Goal: Task Accomplishment & Management: Manage account settings

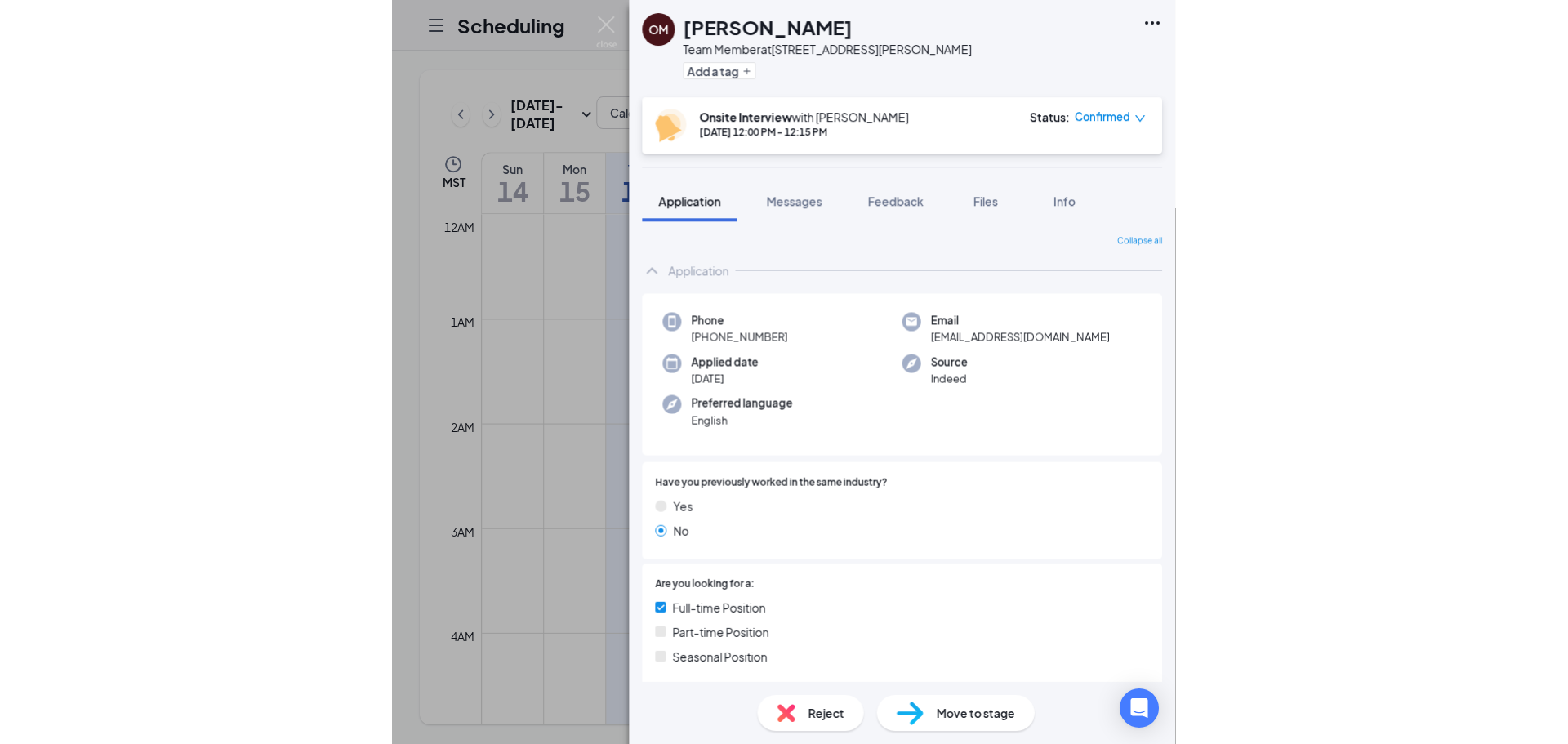
scroll to position [252, 0]
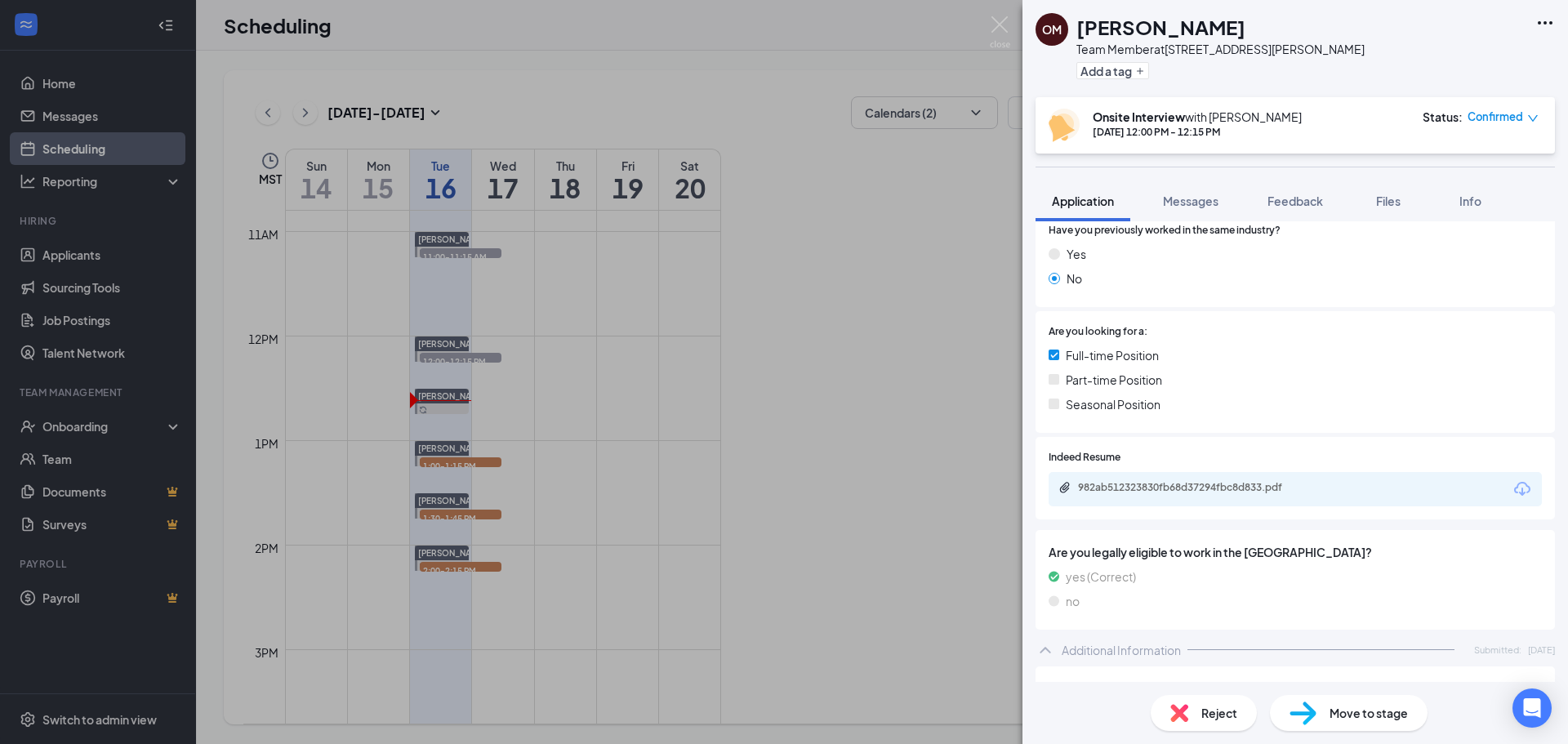
click at [782, 335] on div "OM [PERSON_NAME] Team Member at 359 - [PERSON_NAME] Pkwy Add a tag Onsite Inter…" at bounding box center [784, 372] width 1568 height 744
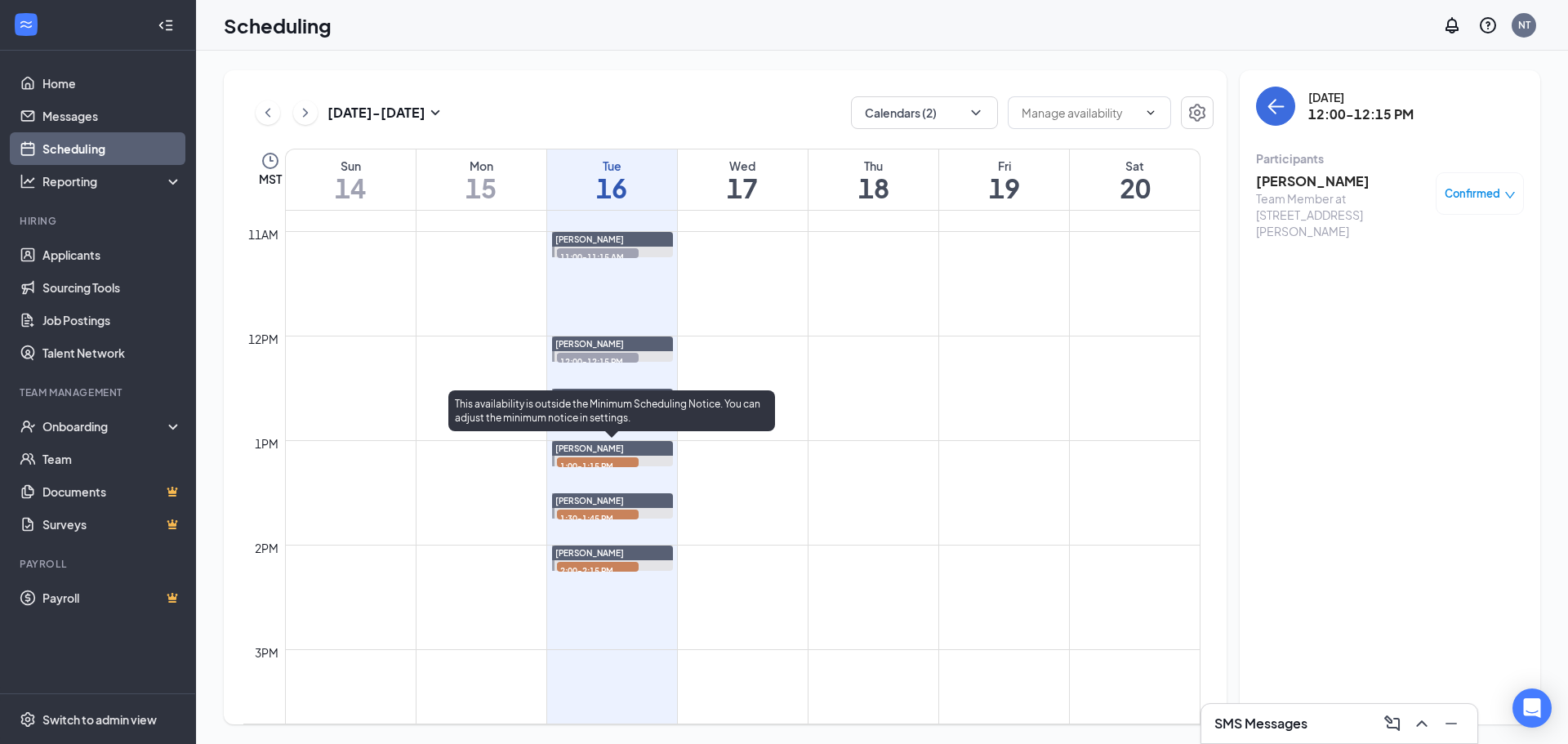
click at [596, 462] on span "1:00-1:15 PM" at bounding box center [598, 466] width 82 height 17
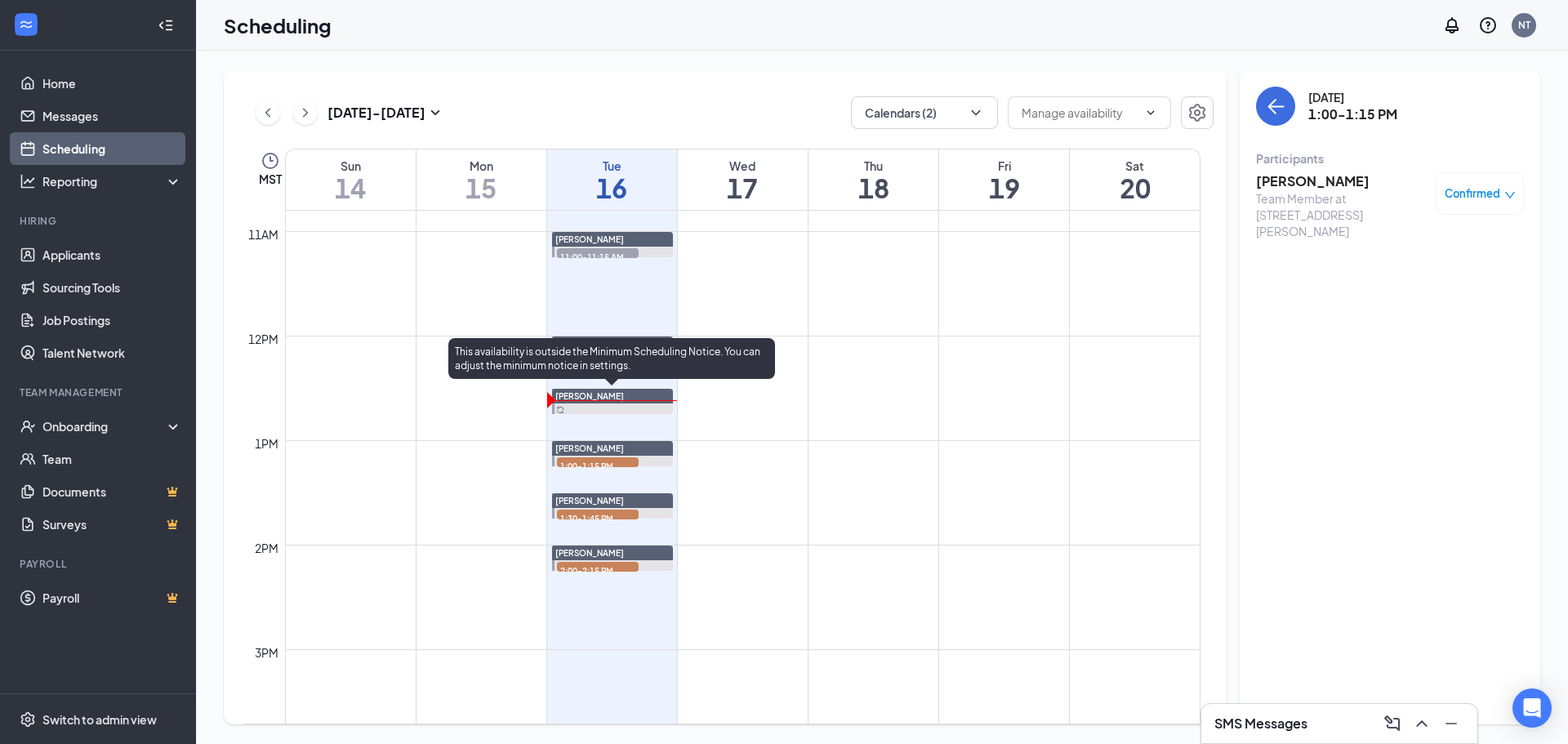
click at [565, 406] on div at bounding box center [613, 402] width 121 height 26
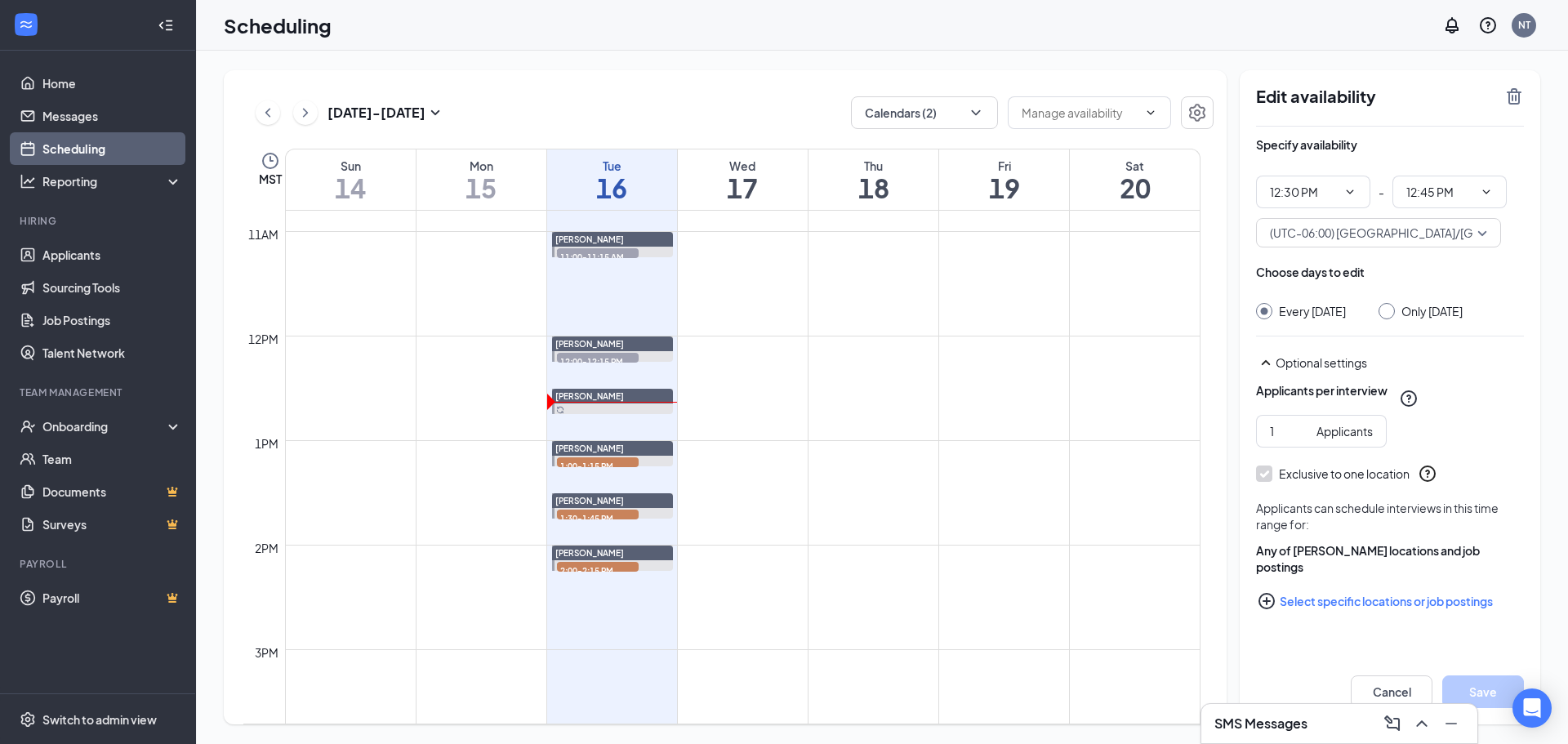
click at [581, 254] on span "11:00-11:15 AM" at bounding box center [598, 257] width 82 height 17
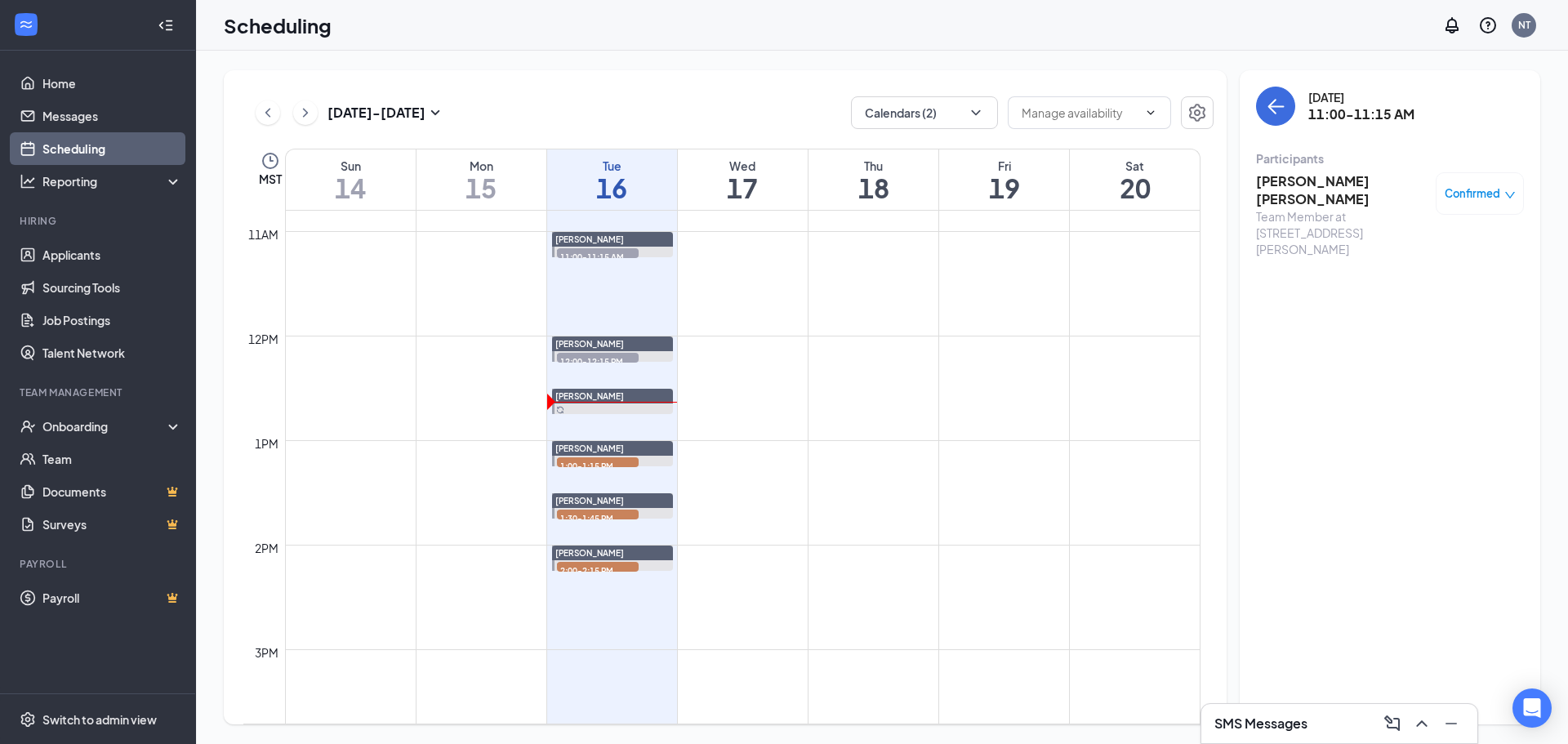
click at [596, 356] on span "12:00-12:15 PM" at bounding box center [598, 361] width 82 height 17
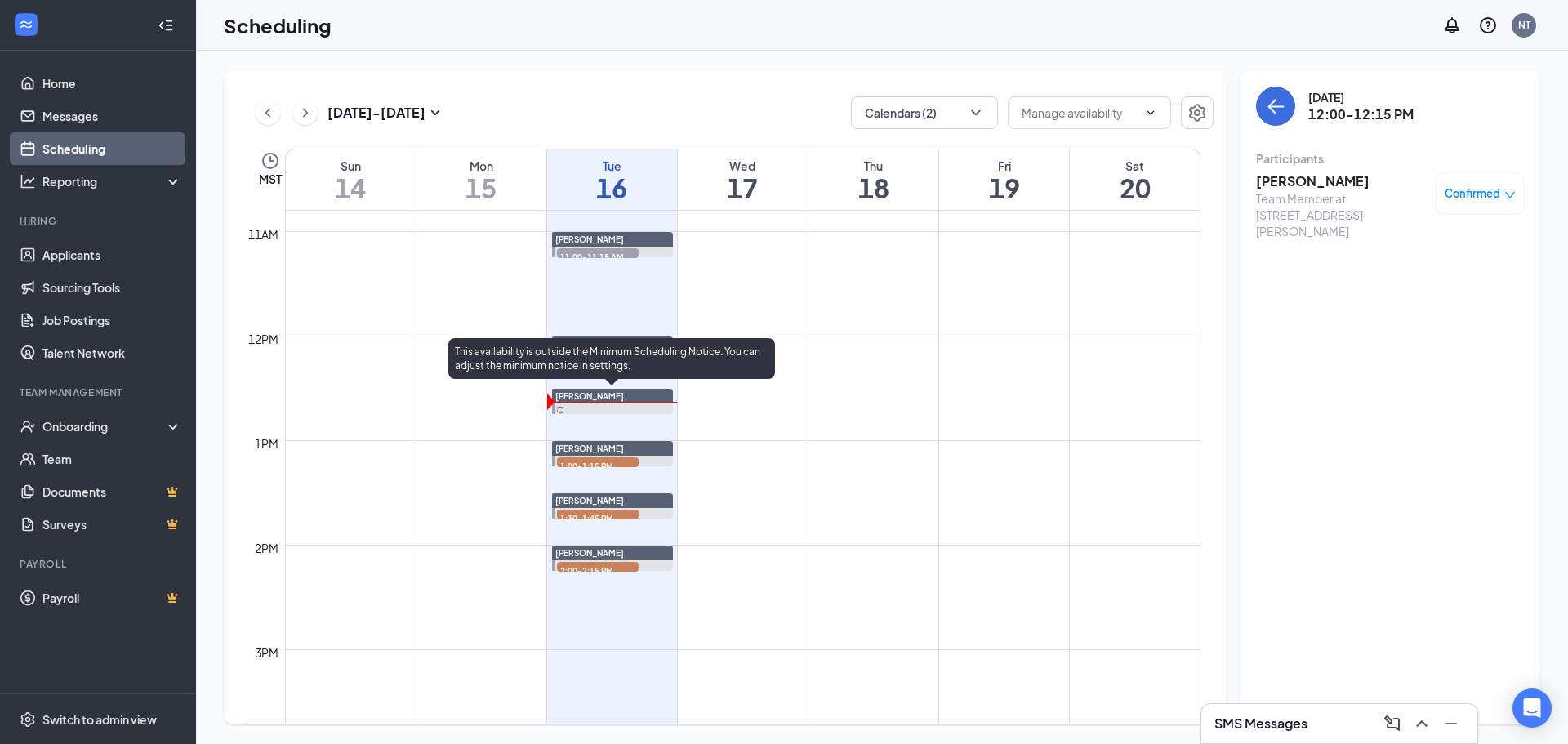
click at [591, 409] on div at bounding box center [613, 402] width 121 height 26
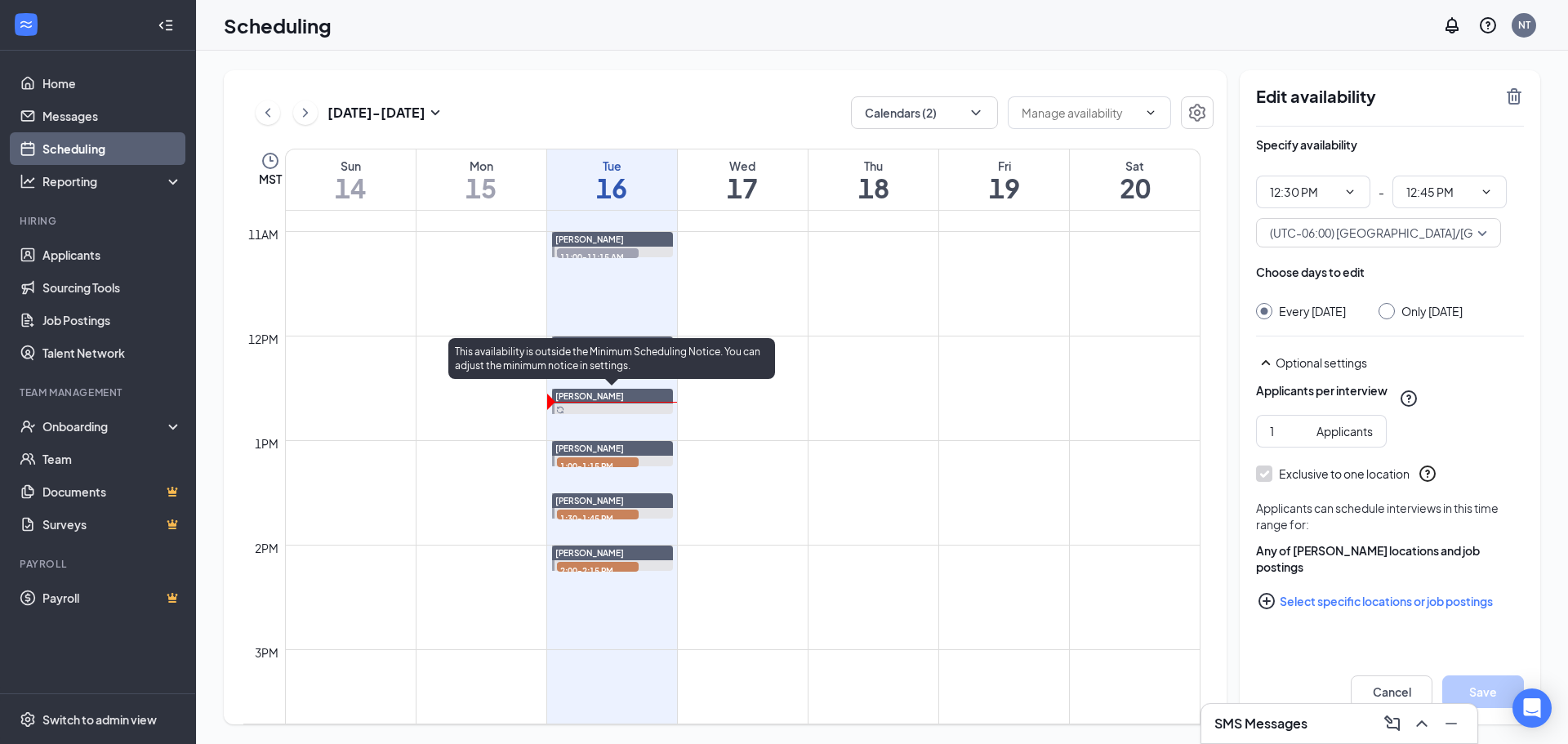
type input "12:30 PM"
type input "12:45 PM"
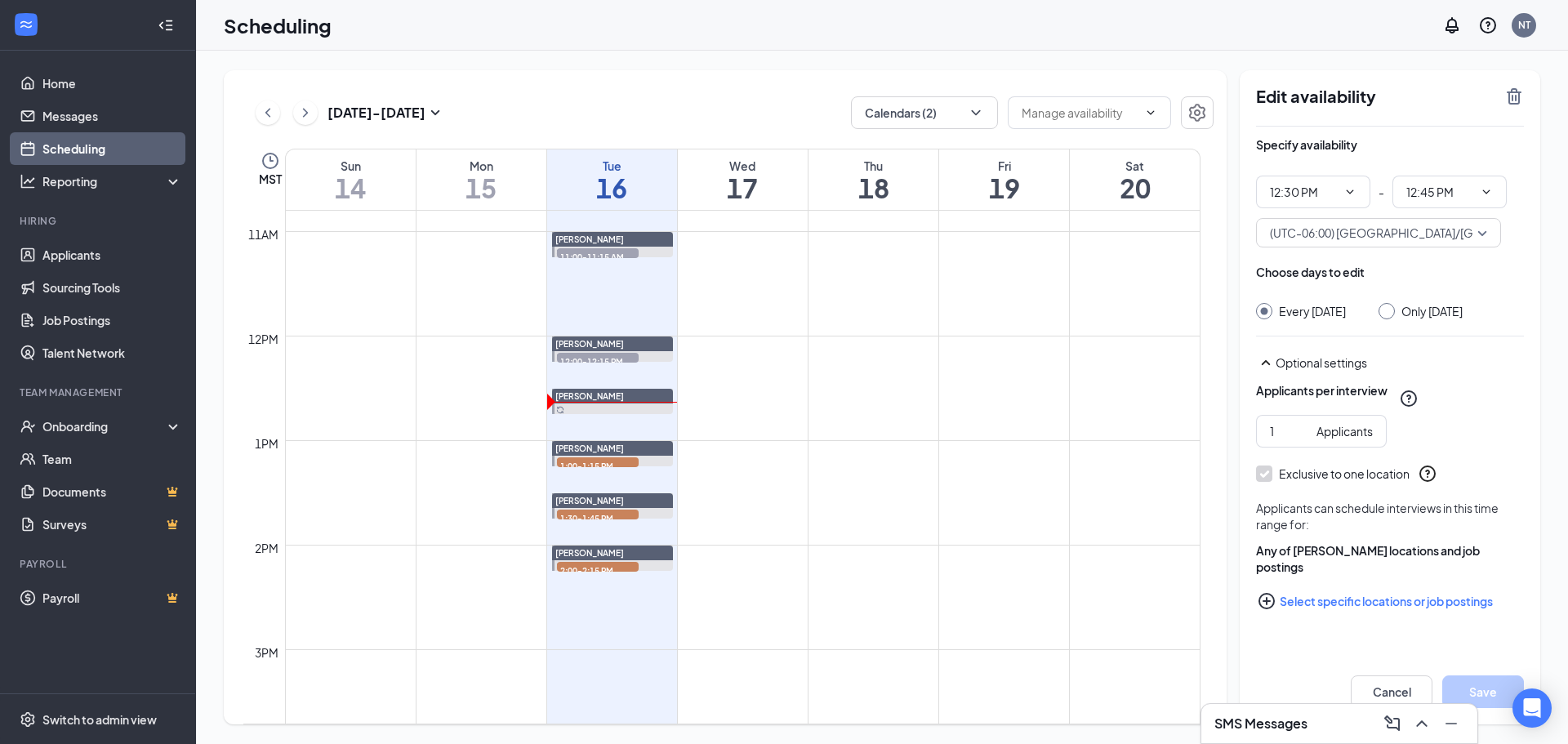
click at [747, 391] on td at bounding box center [743, 401] width 916 height 26
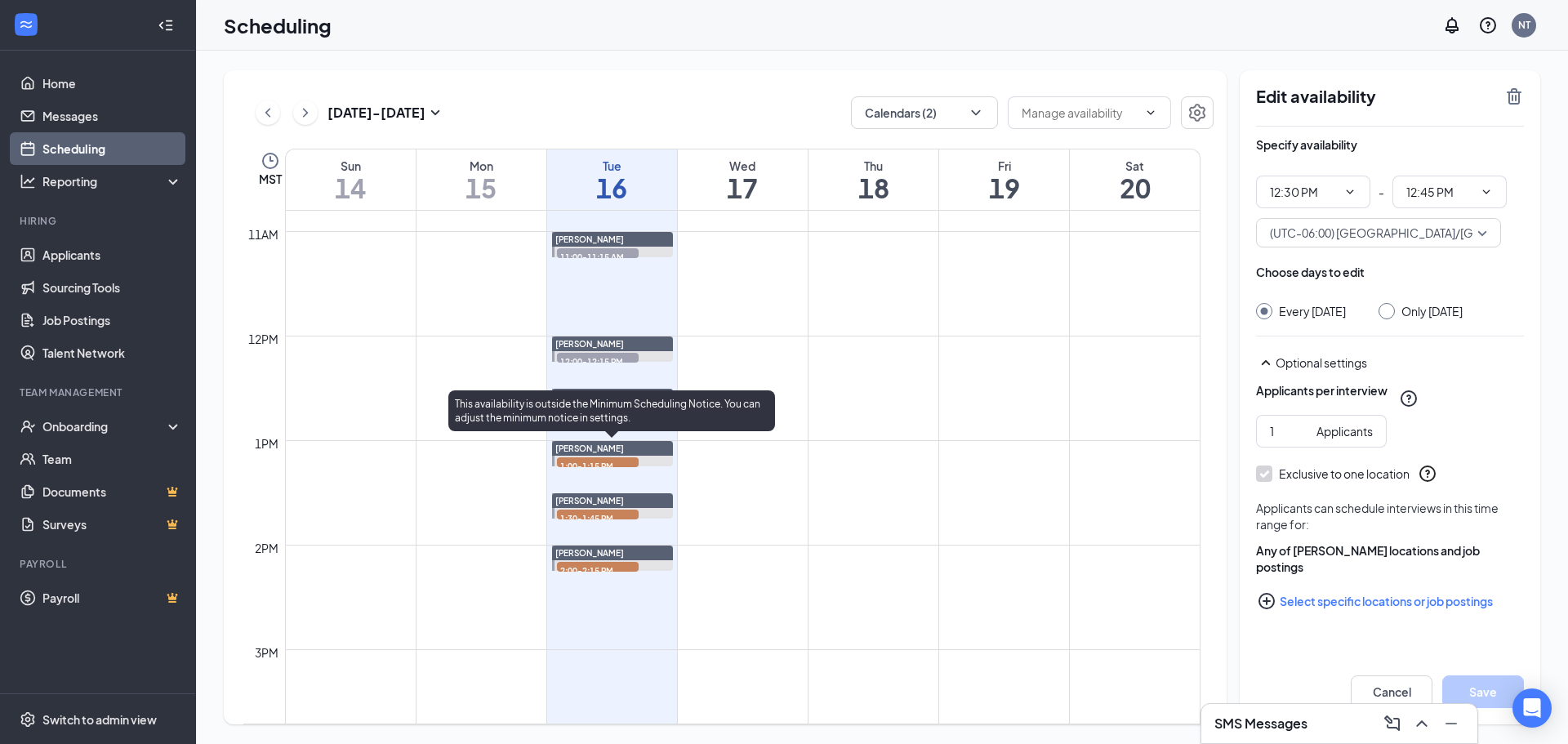
click at [621, 462] on span "1:00-1:15 PM" at bounding box center [598, 466] width 82 height 17
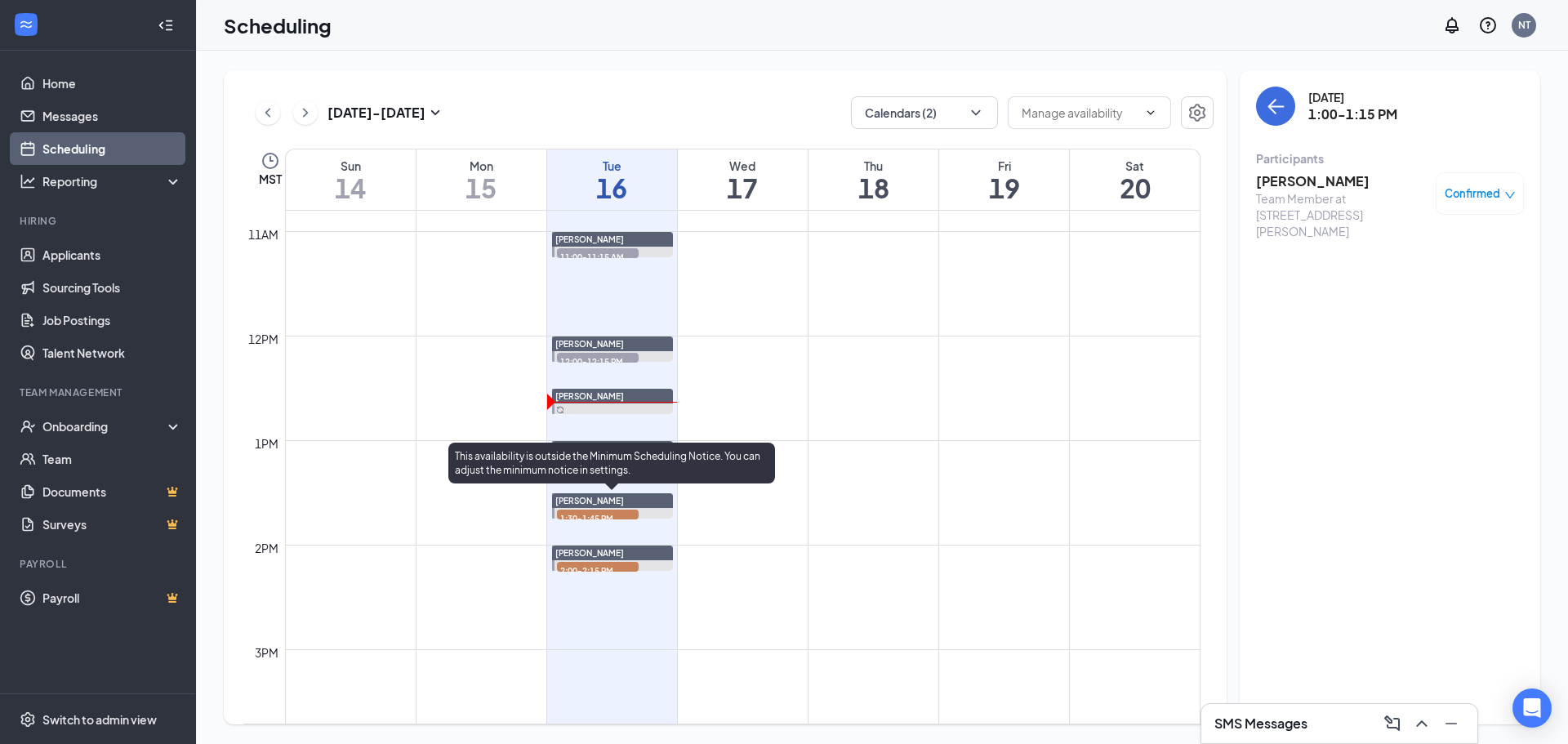
click at [624, 514] on span "1:30-1:45 PM" at bounding box center [598, 518] width 82 height 17
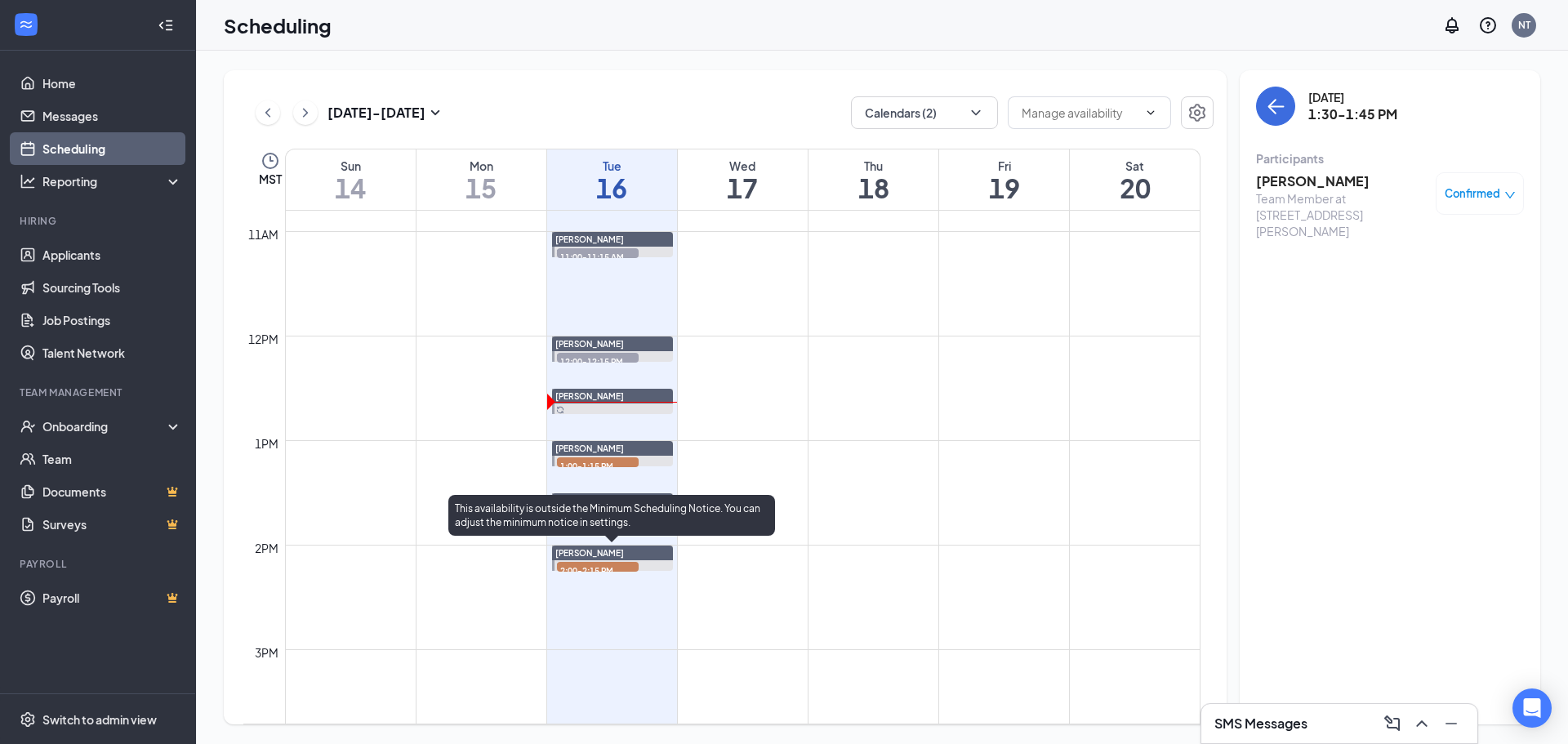
click at [602, 566] on span "2:00-2:15 PM" at bounding box center [598, 569] width 82 height 17
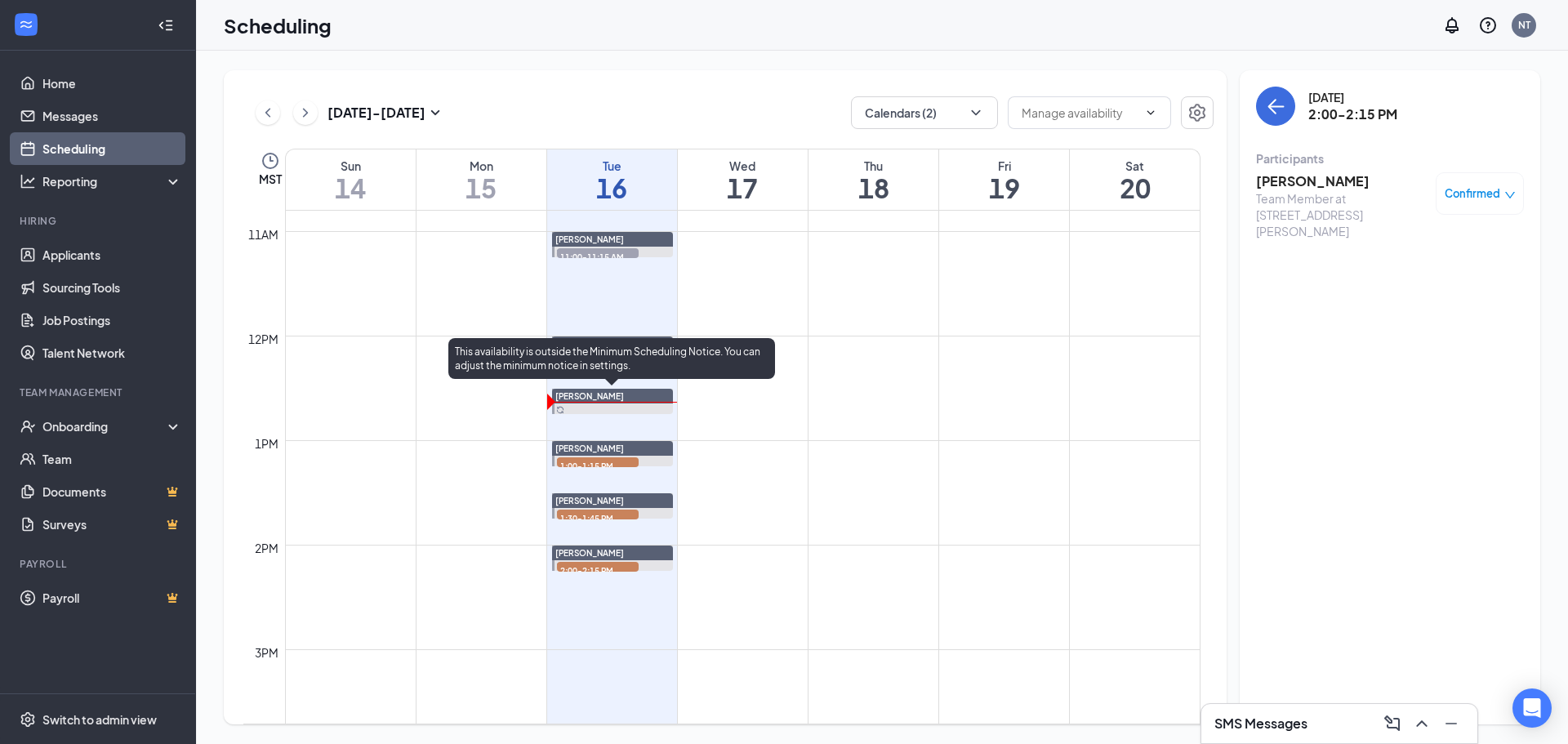
click at [628, 409] on div at bounding box center [613, 402] width 121 height 26
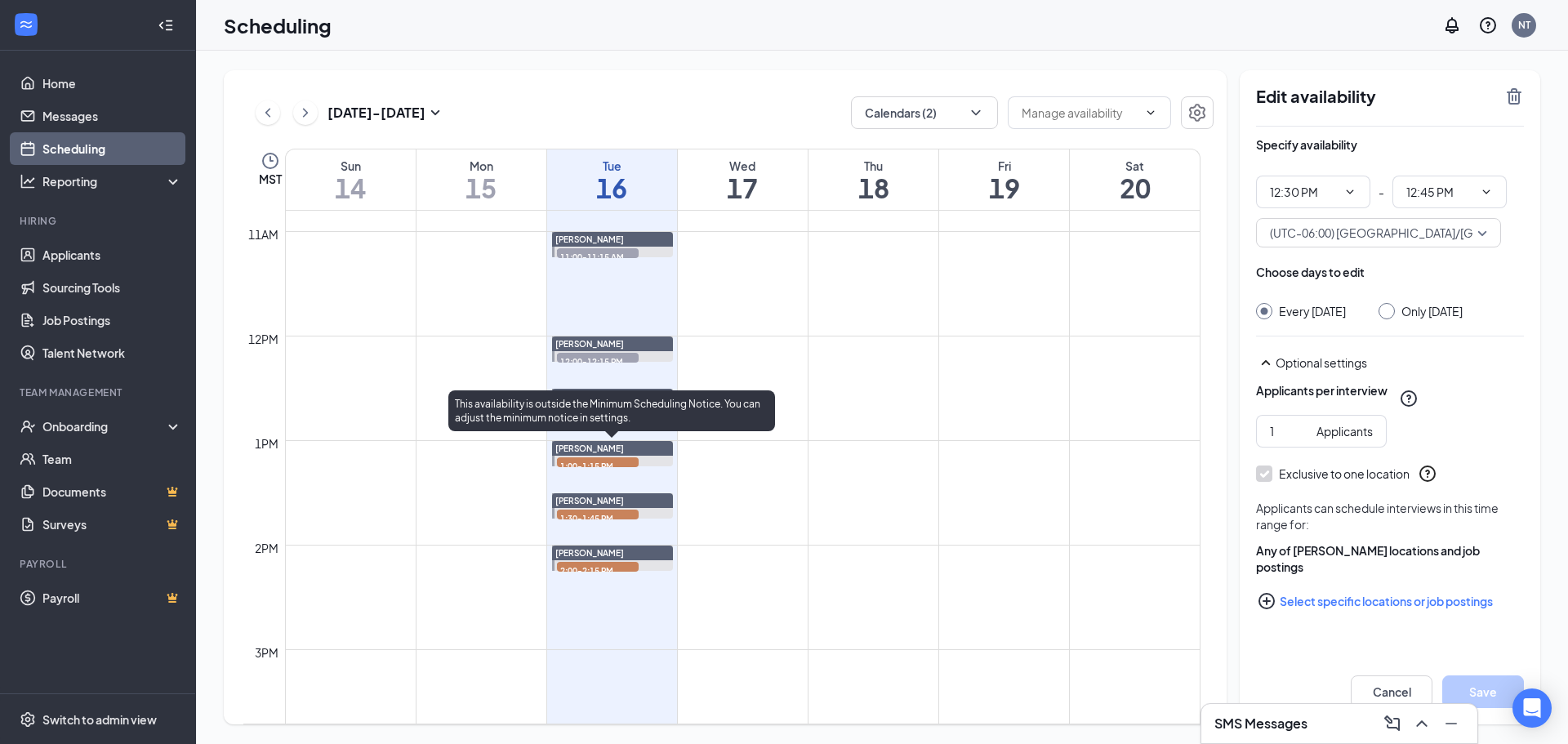
click at [601, 462] on span "1:00-1:15 PM" at bounding box center [598, 466] width 82 height 17
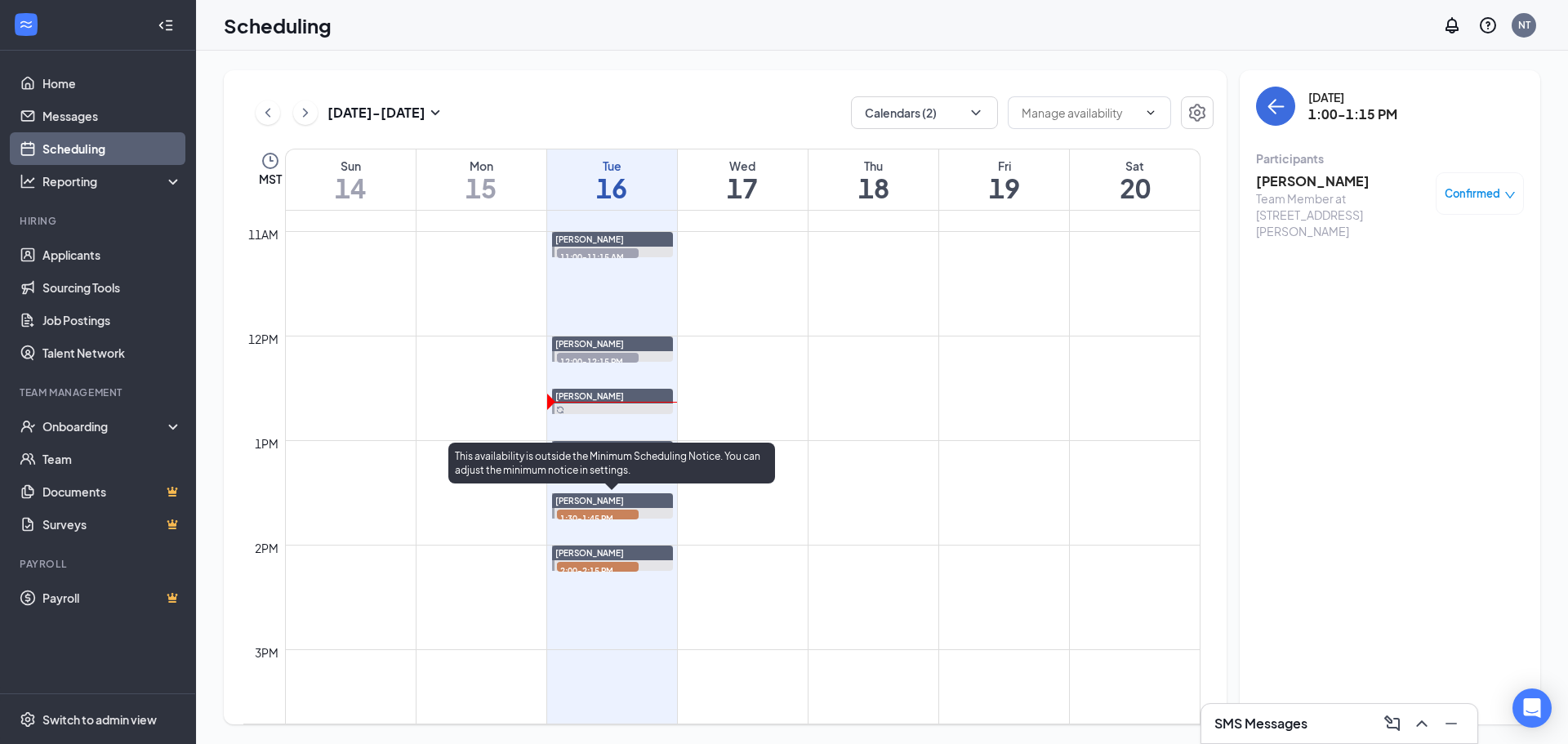
click at [599, 513] on span "1:30-1:45 PM" at bounding box center [598, 518] width 82 height 17
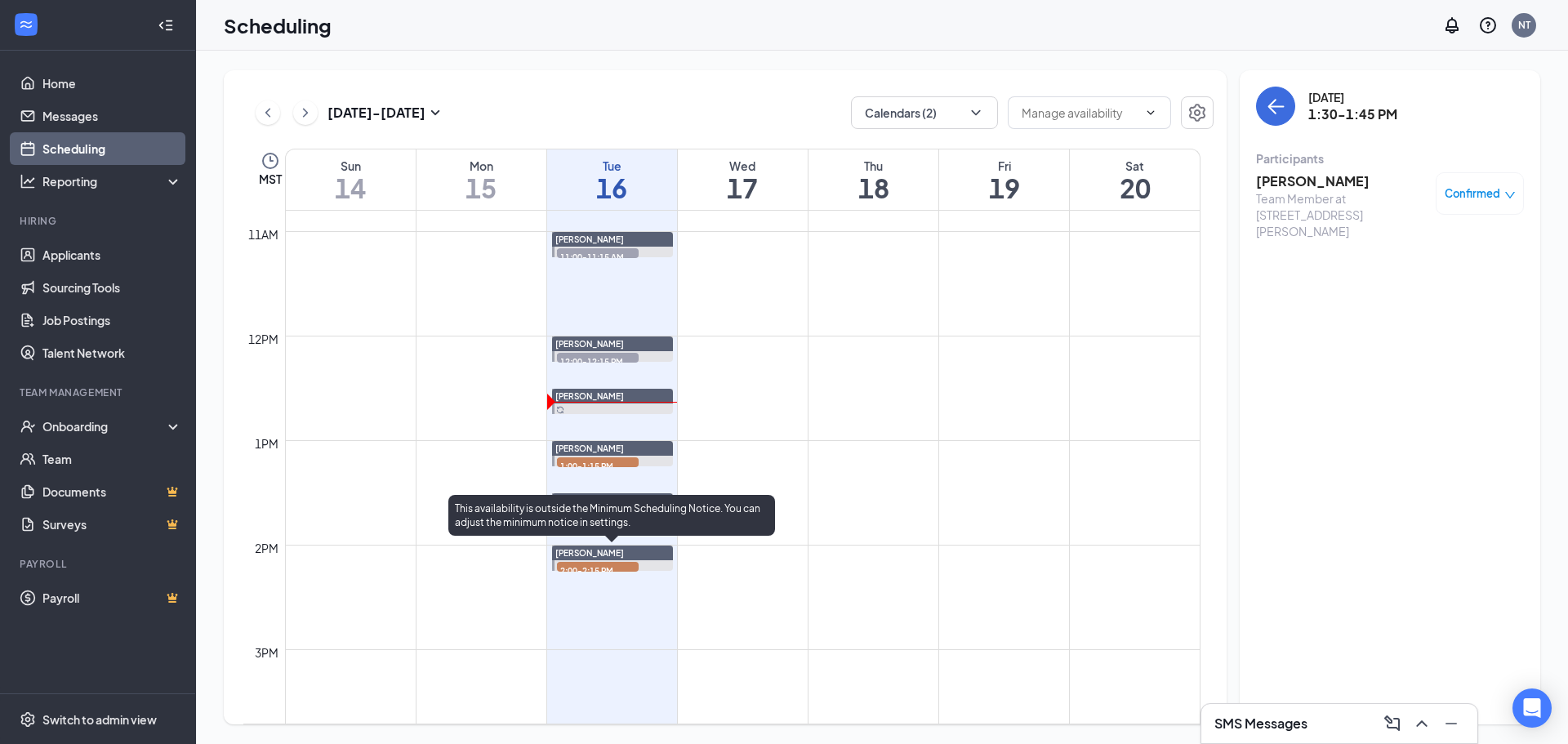
click at [597, 568] on span "2:00-2:15 PM" at bounding box center [598, 569] width 82 height 17
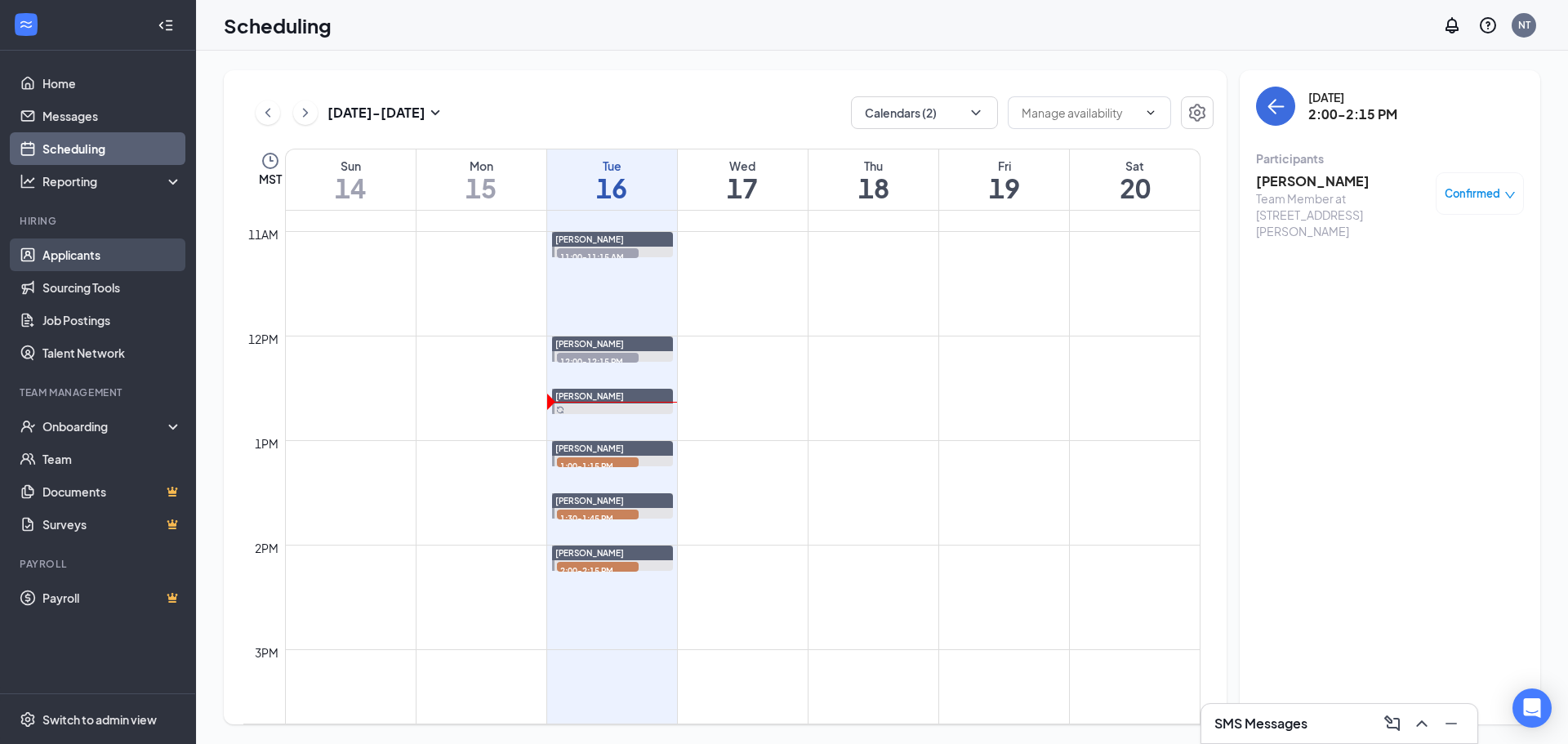
click at [155, 255] on link "Applicants" at bounding box center [112, 255] width 140 height 33
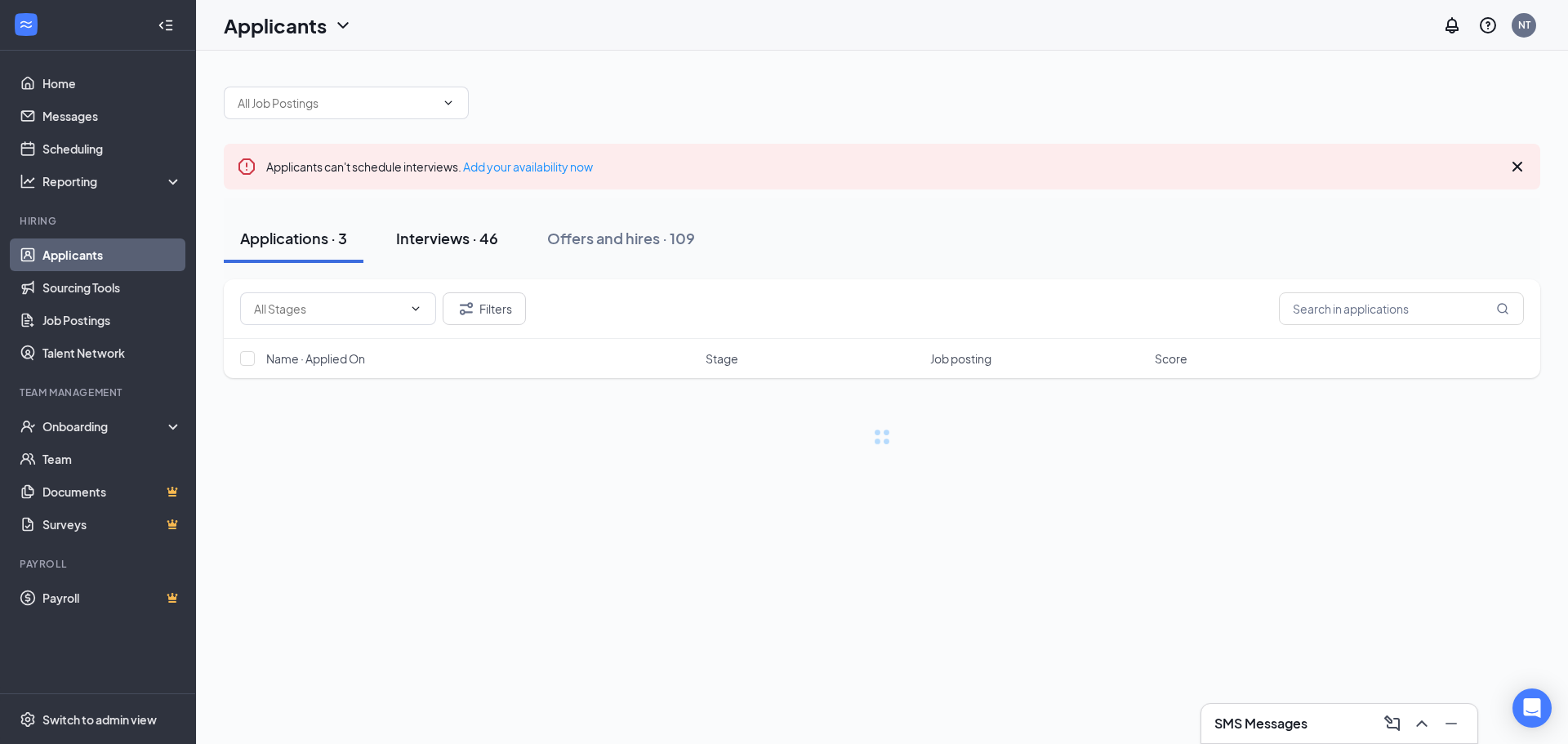
click at [472, 246] on div "Interviews · 46" at bounding box center [446, 238] width 102 height 21
click at [782, 317] on input "text" at bounding box center [1401, 308] width 245 height 33
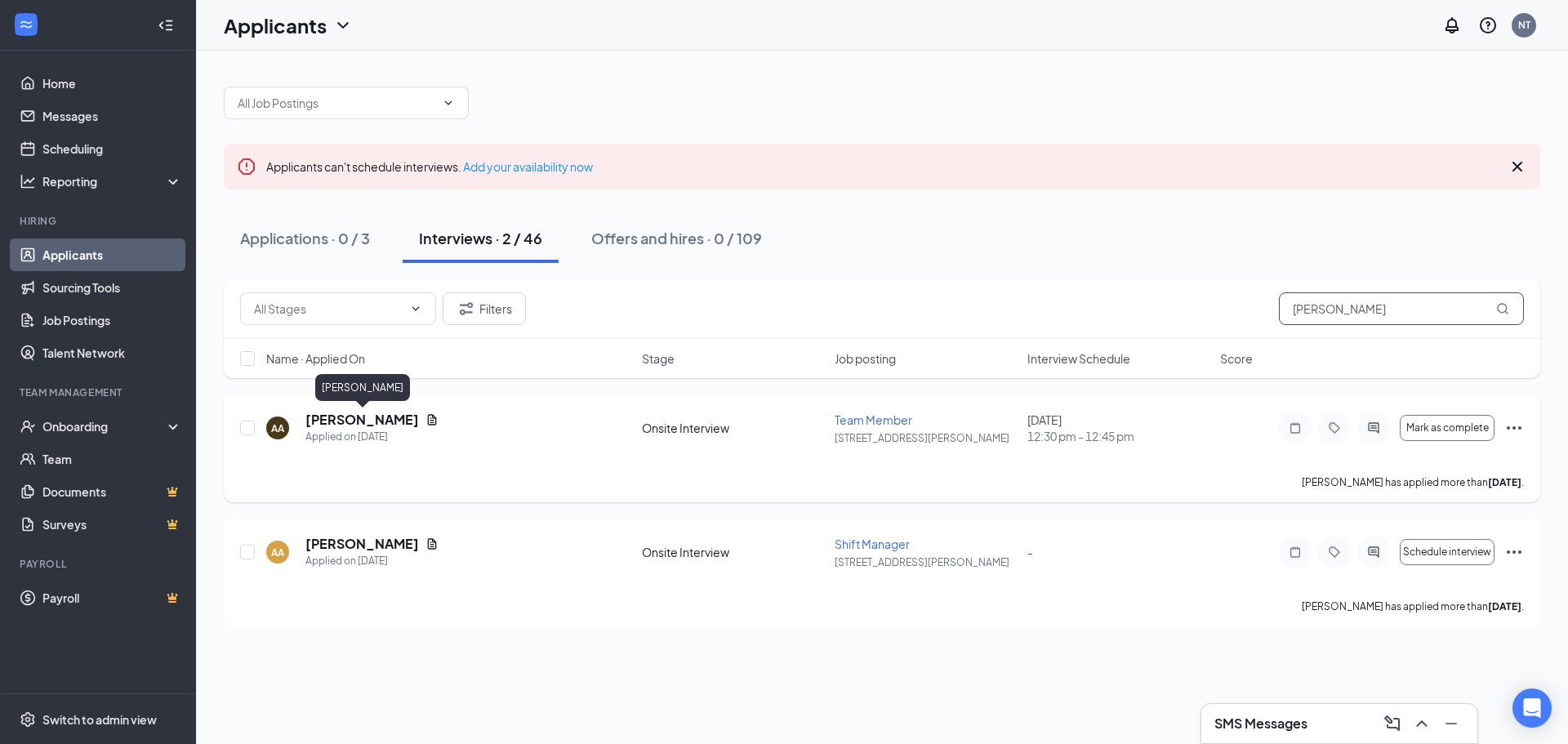
type input "[PERSON_NAME]"
click at [375, 416] on h5 "[PERSON_NAME]" at bounding box center [362, 419] width 113 height 18
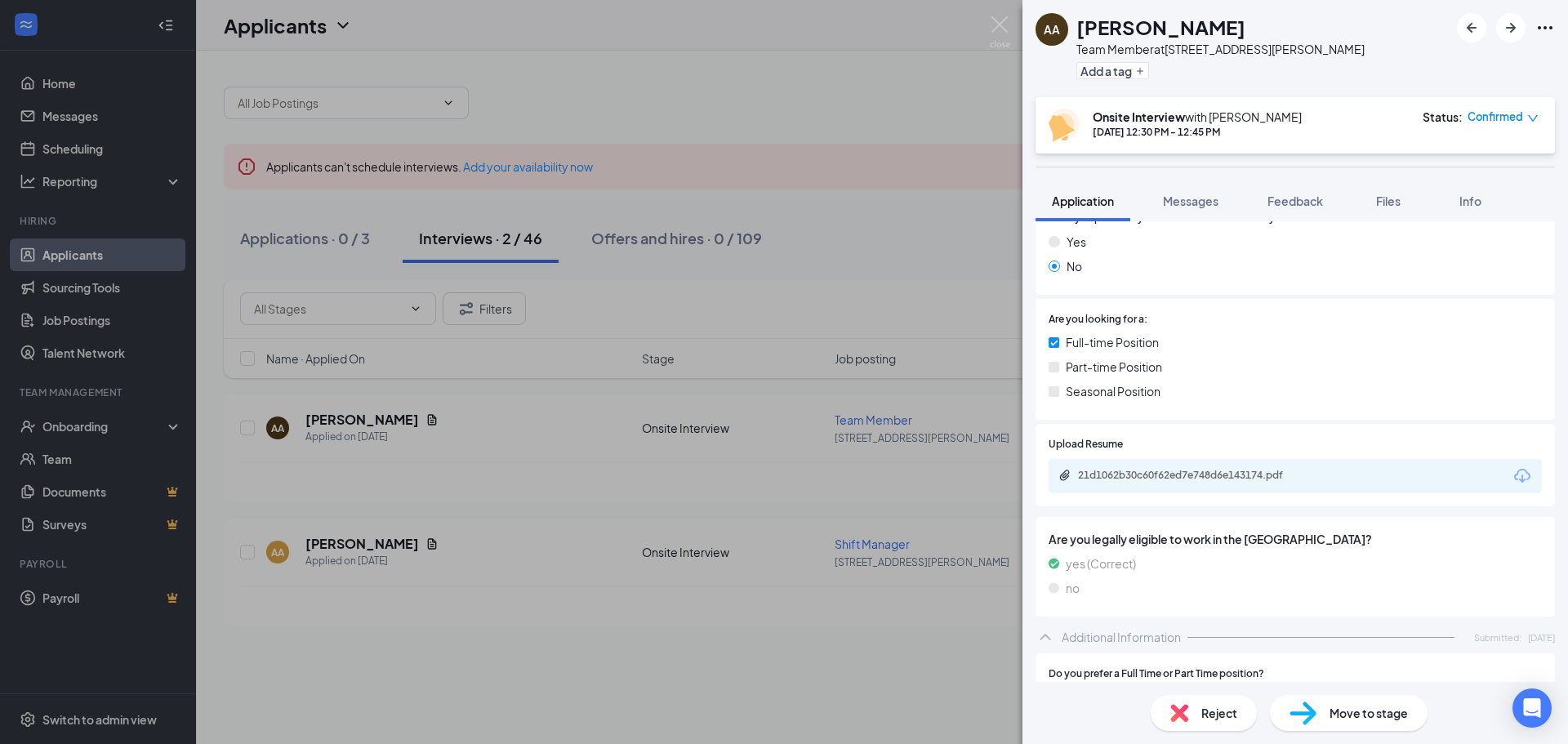
scroll to position [409, 0]
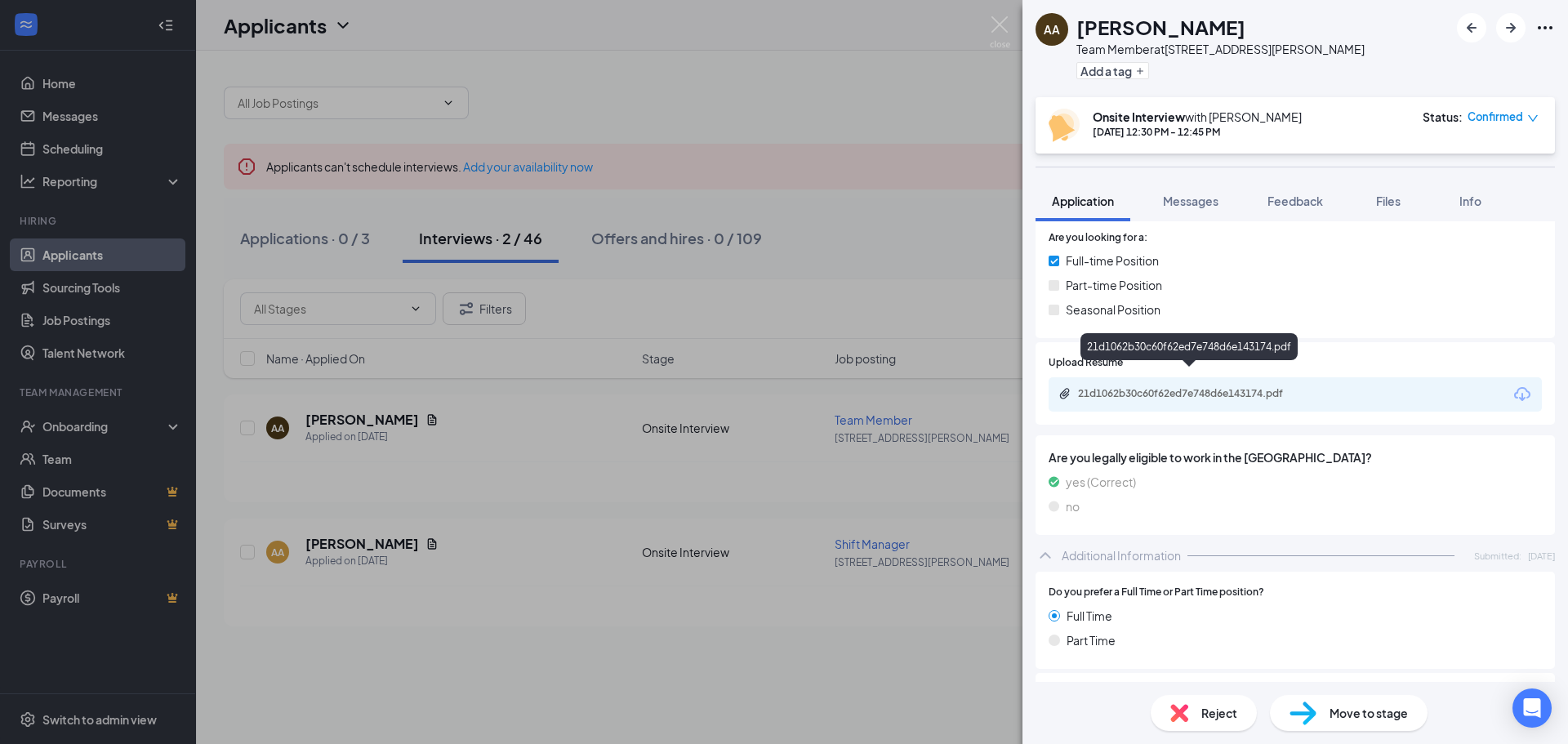
click at [782, 387] on div "21d1062b30c60f62ed7e748d6e143174.pdf" at bounding box center [1193, 393] width 229 height 13
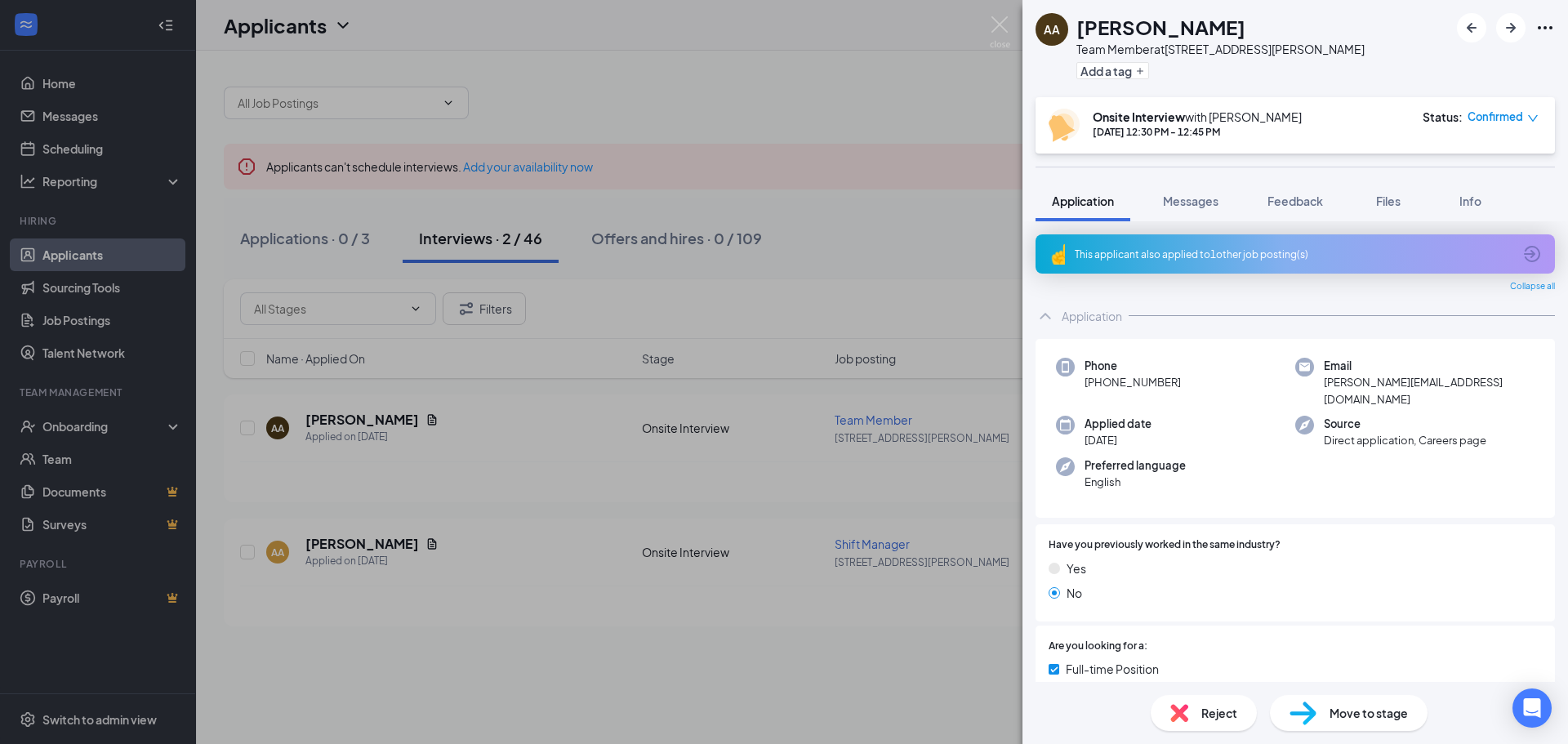
scroll to position [403, 0]
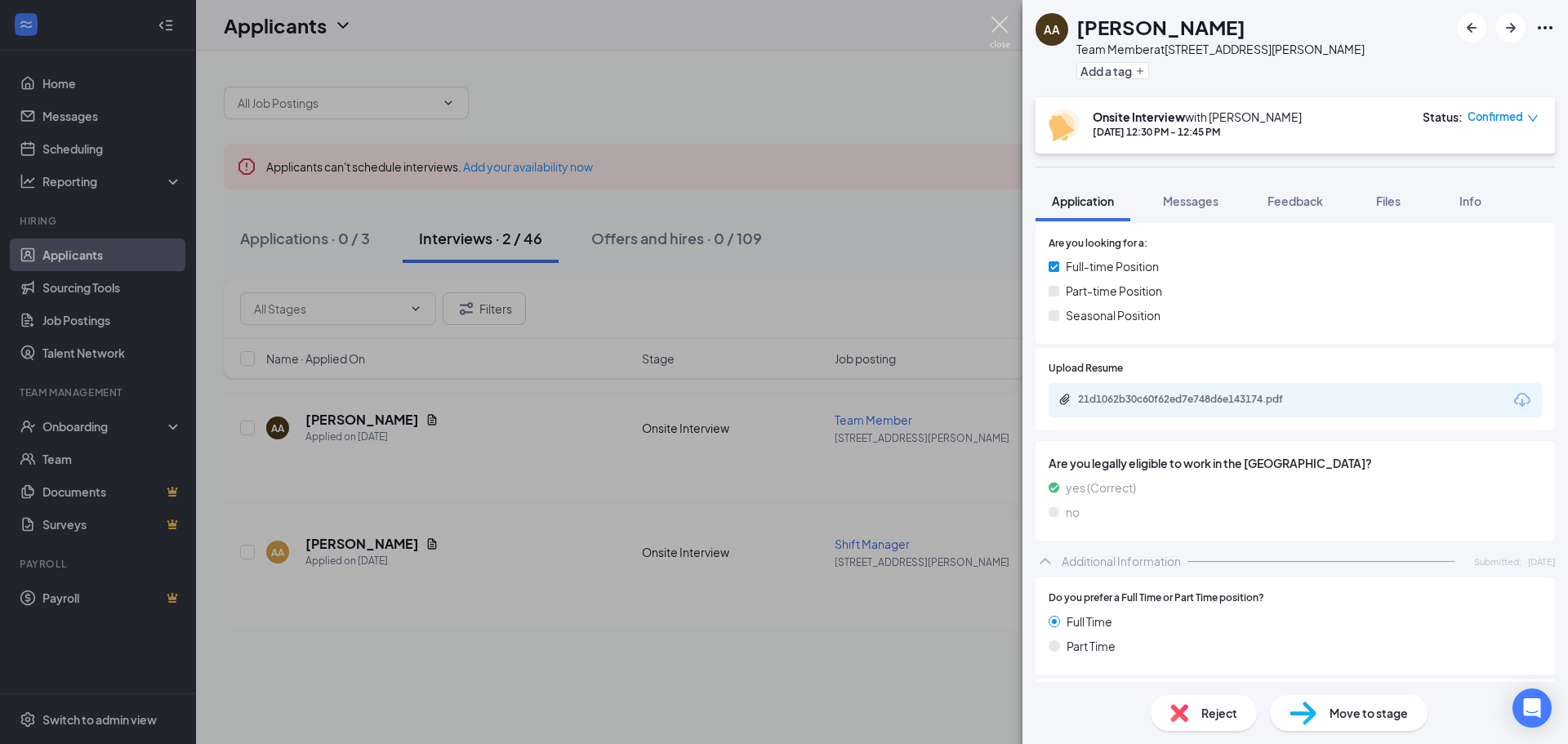
click at [782, 28] on img at bounding box center [1000, 33] width 21 height 32
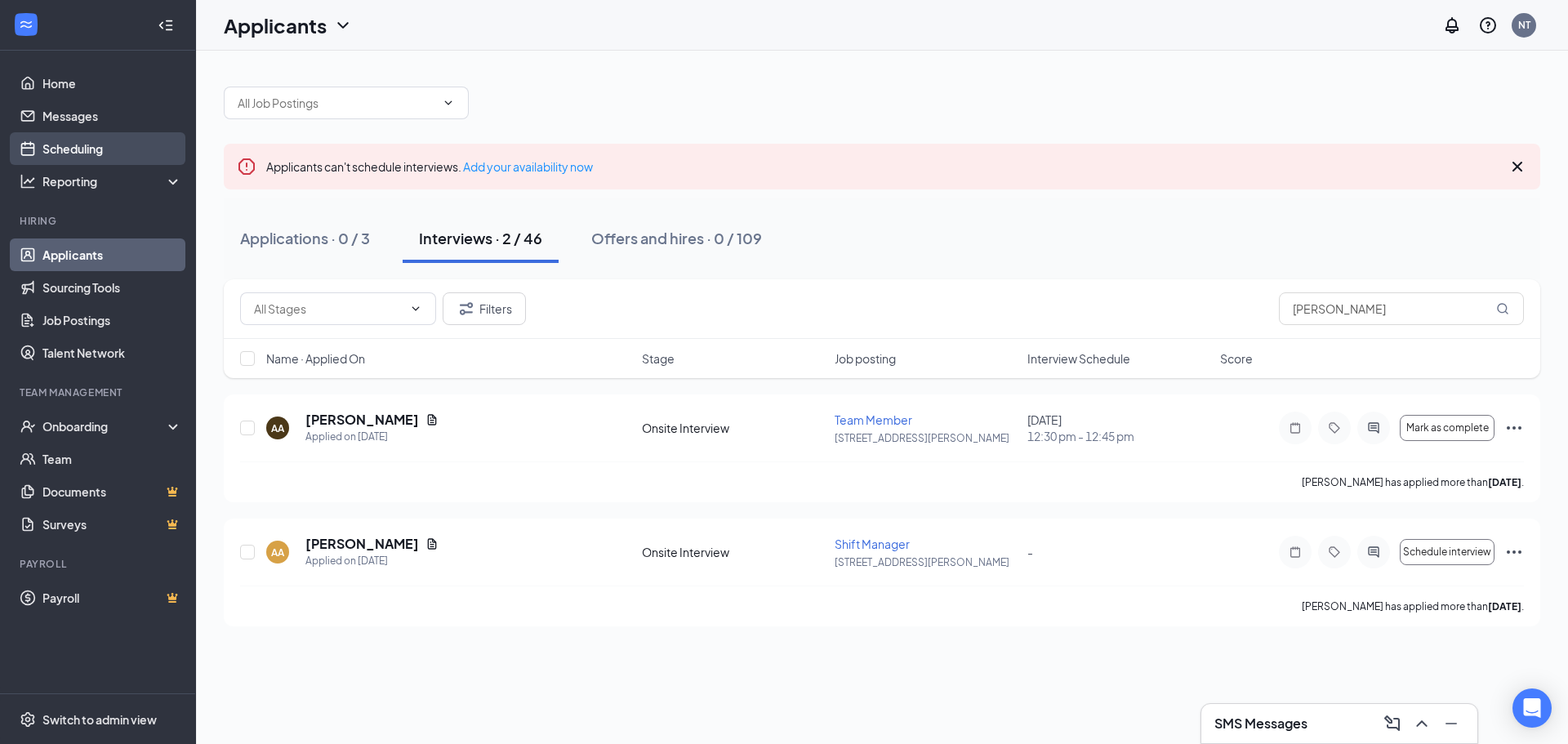
click at [78, 136] on link "Scheduling" at bounding box center [112, 148] width 140 height 33
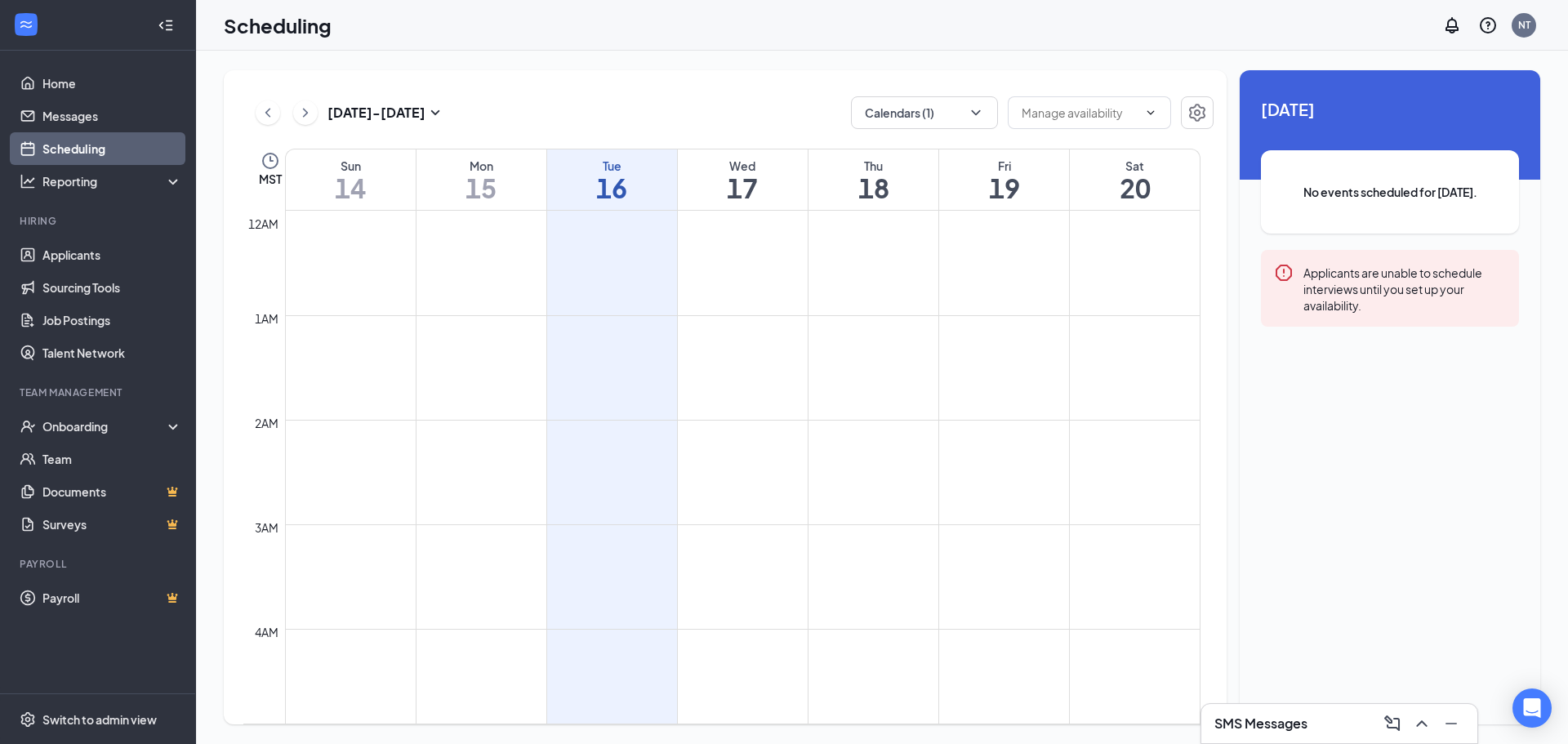
scroll to position [803, 0]
click at [782, 116] on button "Calendars (1)" at bounding box center [925, 112] width 147 height 33
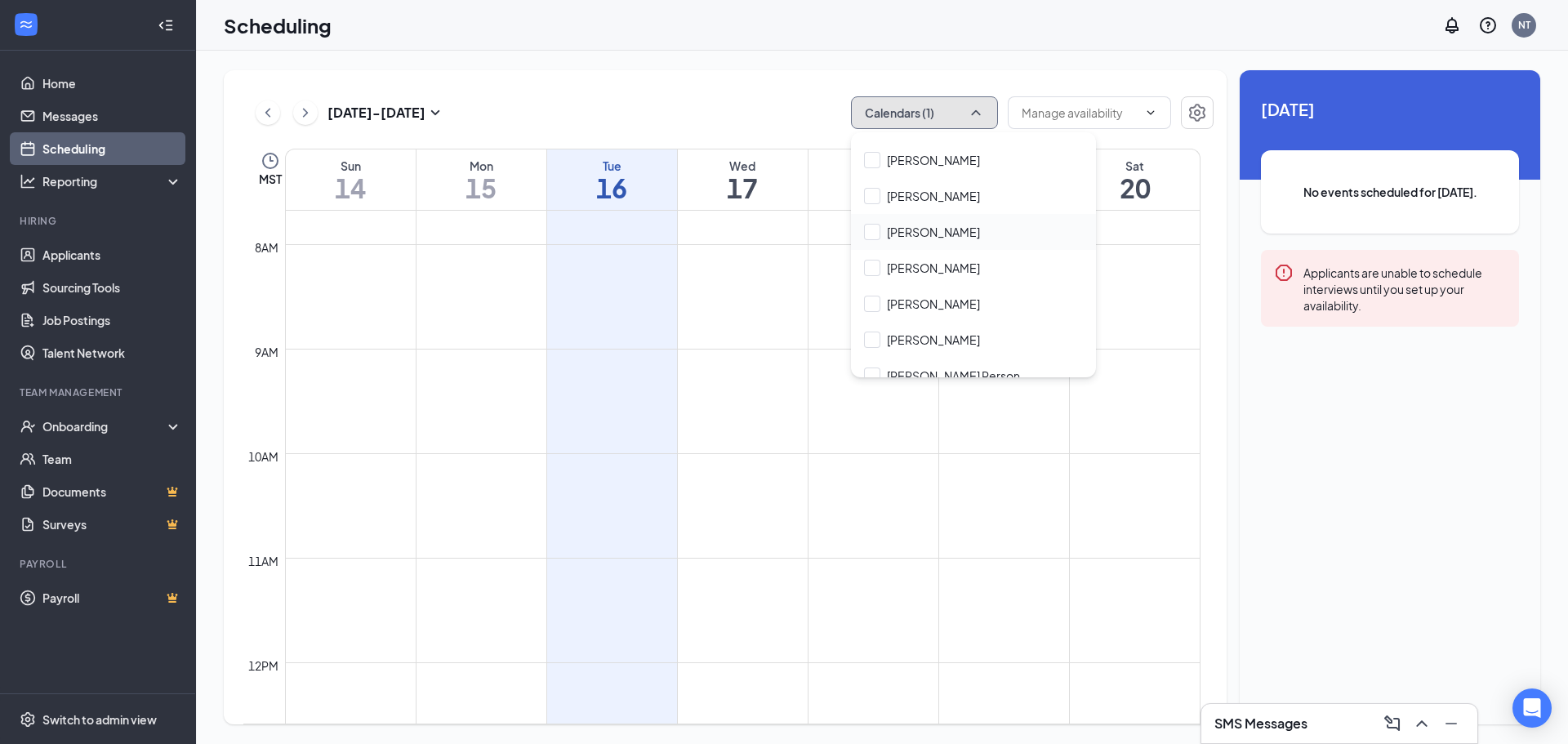
scroll to position [859, 0]
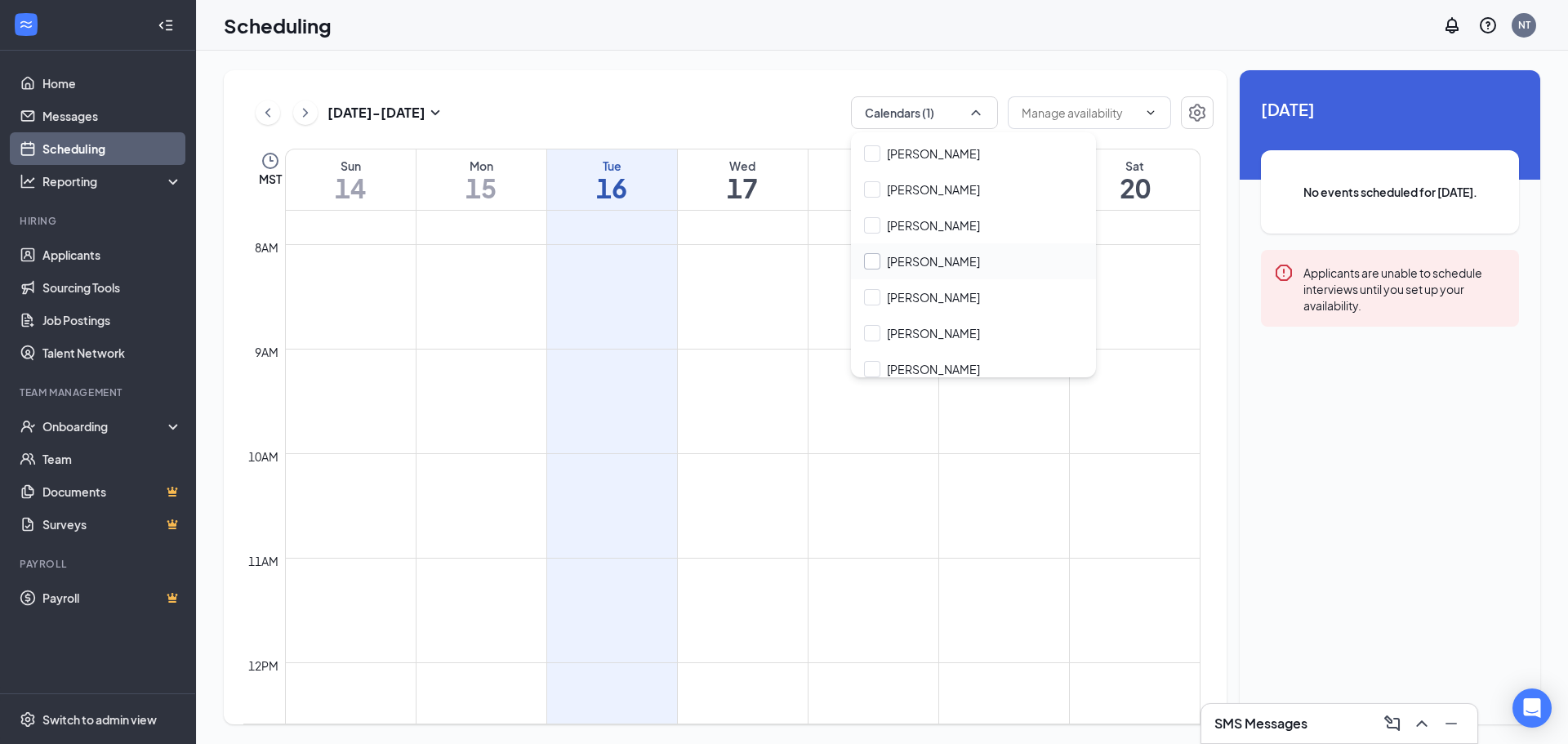
click at [782, 259] on input "[PERSON_NAME]" at bounding box center [923, 261] width 116 height 17
checkbox input "true"
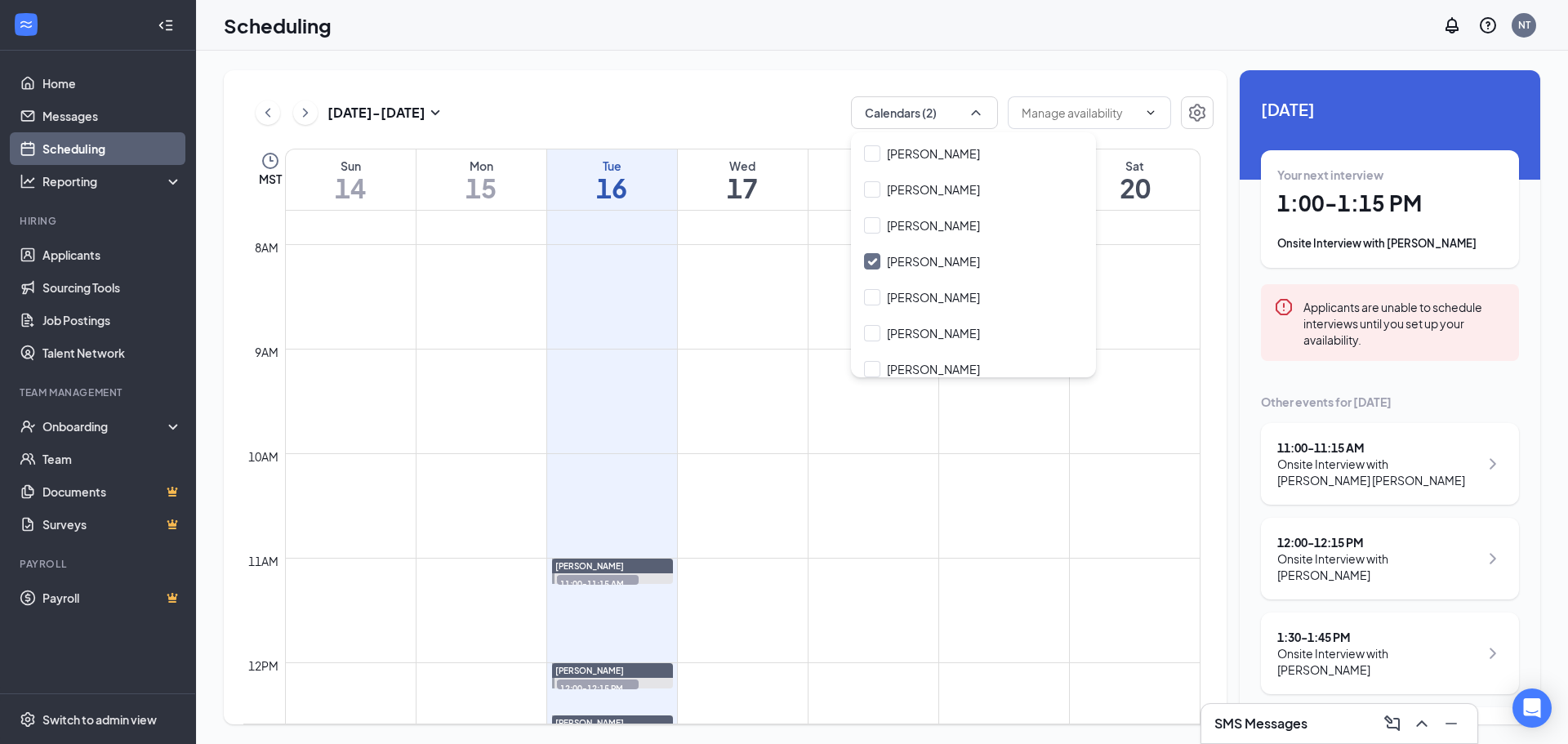
click at [705, 107] on div "[DATE] - [DATE] Calendars (2)" at bounding box center [728, 112] width 970 height 33
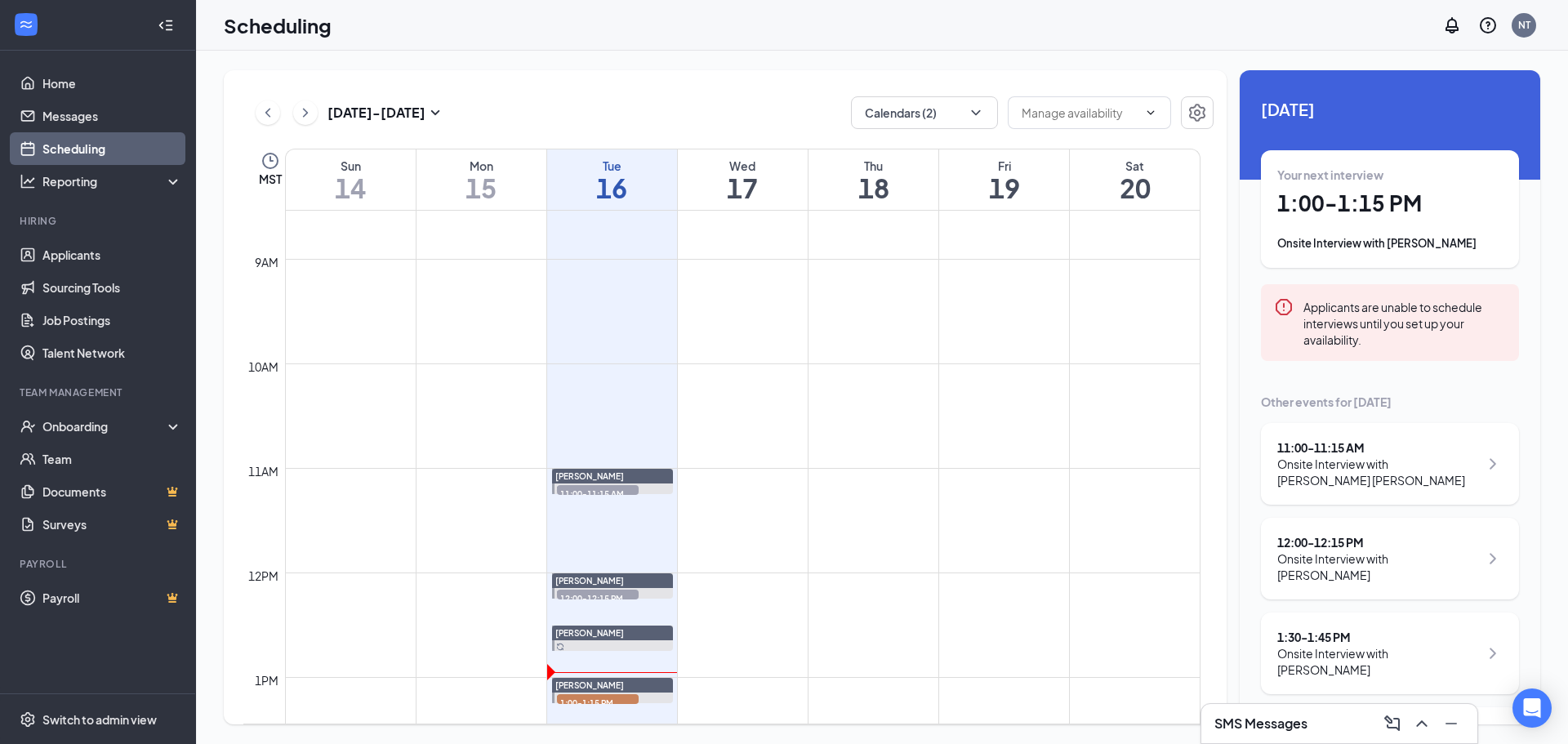
scroll to position [1048, 0]
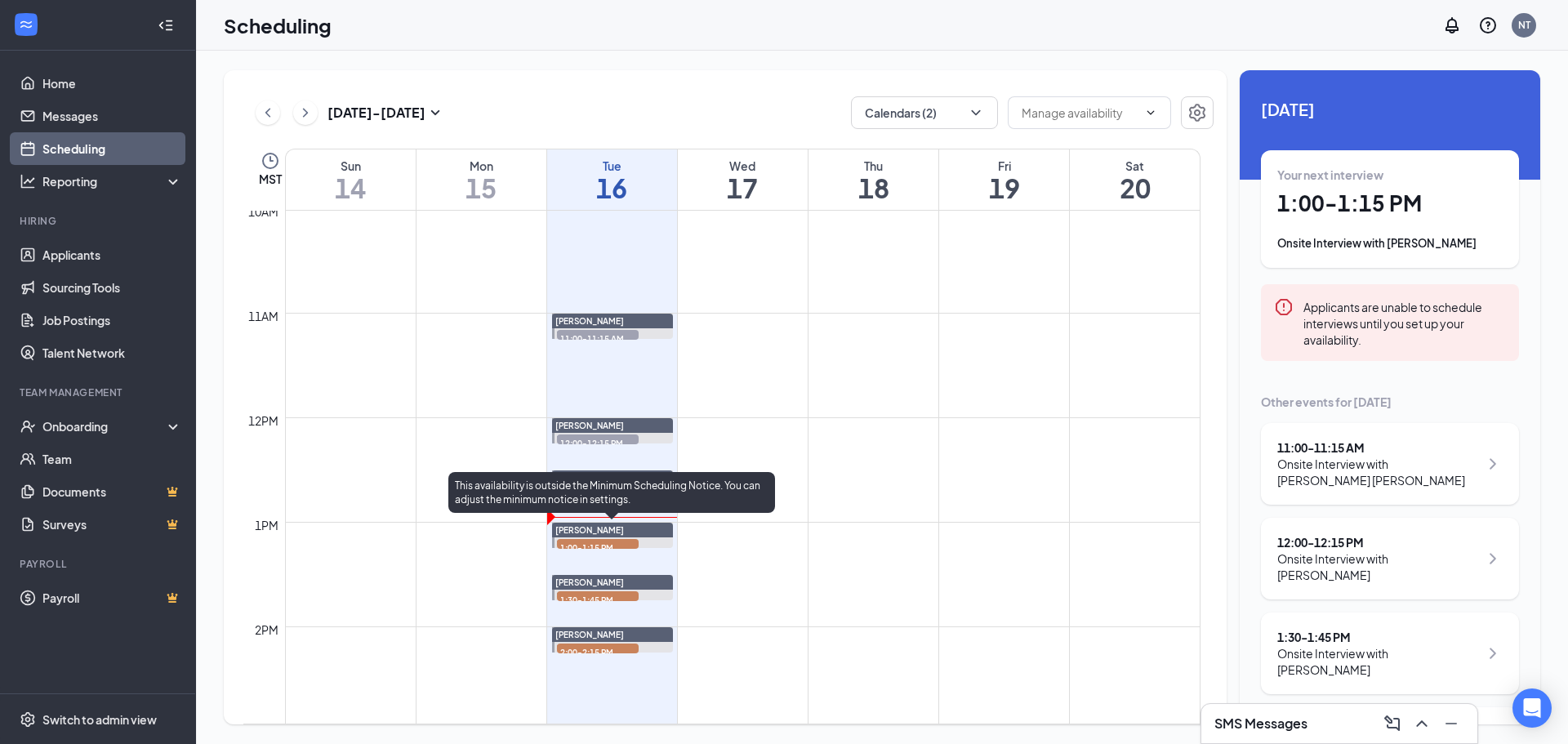
click at [598, 541] on span "1:00-1:15 PM" at bounding box center [598, 547] width 82 height 17
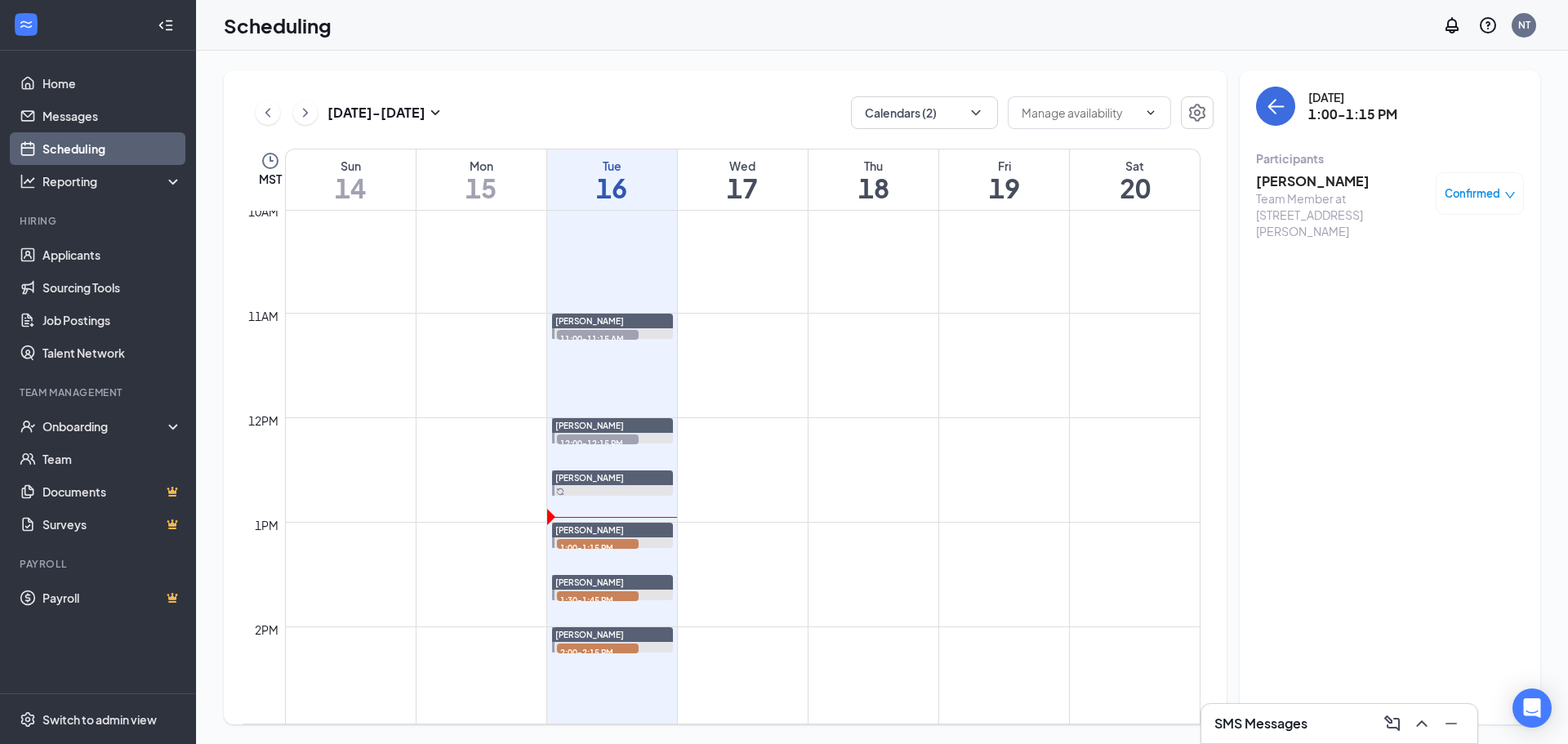
click at [782, 187] on h3 "[PERSON_NAME]" at bounding box center [1342, 182] width 172 height 18
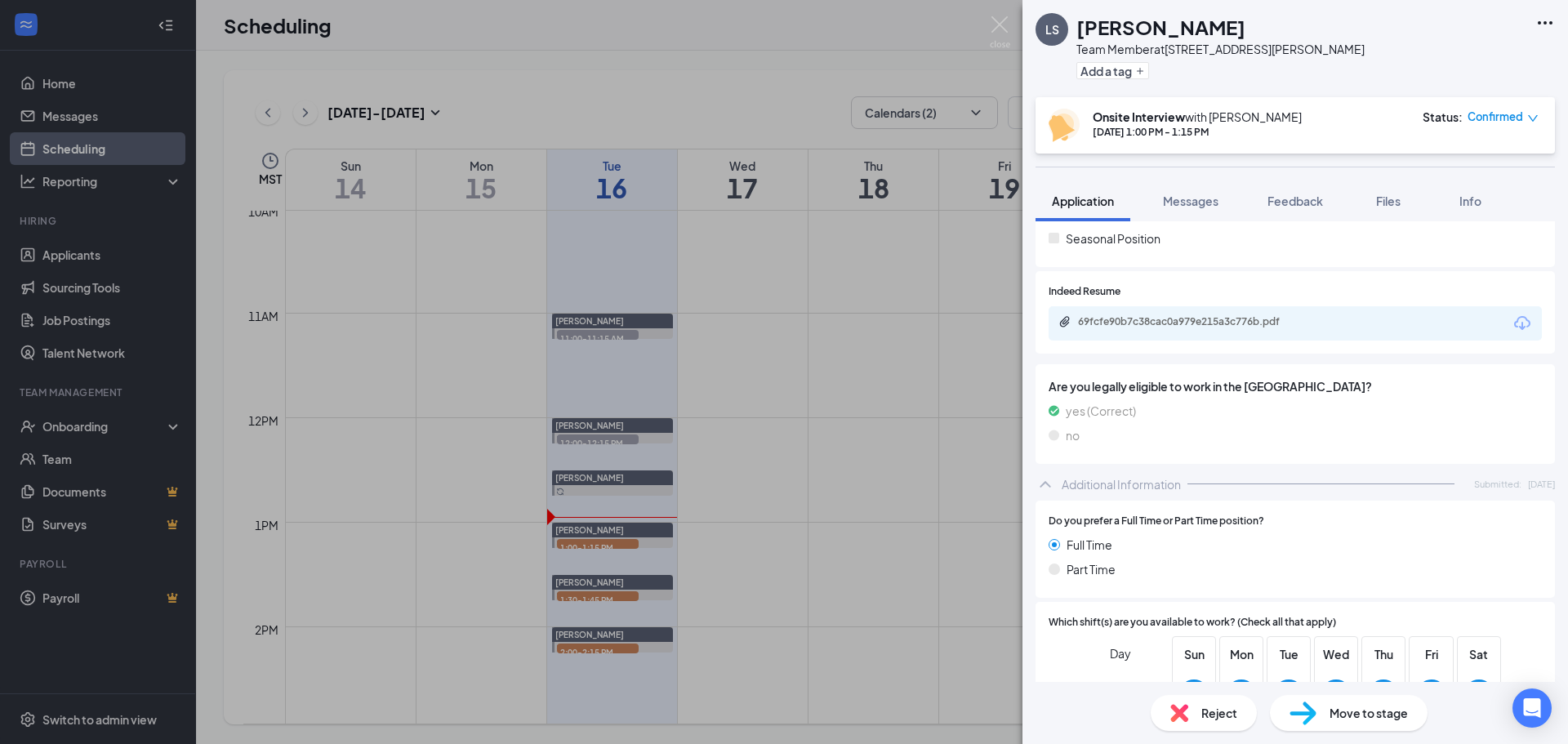
scroll to position [414, 0]
click at [782, 329] on div "69fcfe90b7c38cac0a979e215a3c776b.pdf" at bounding box center [1193, 325] width 229 height 13
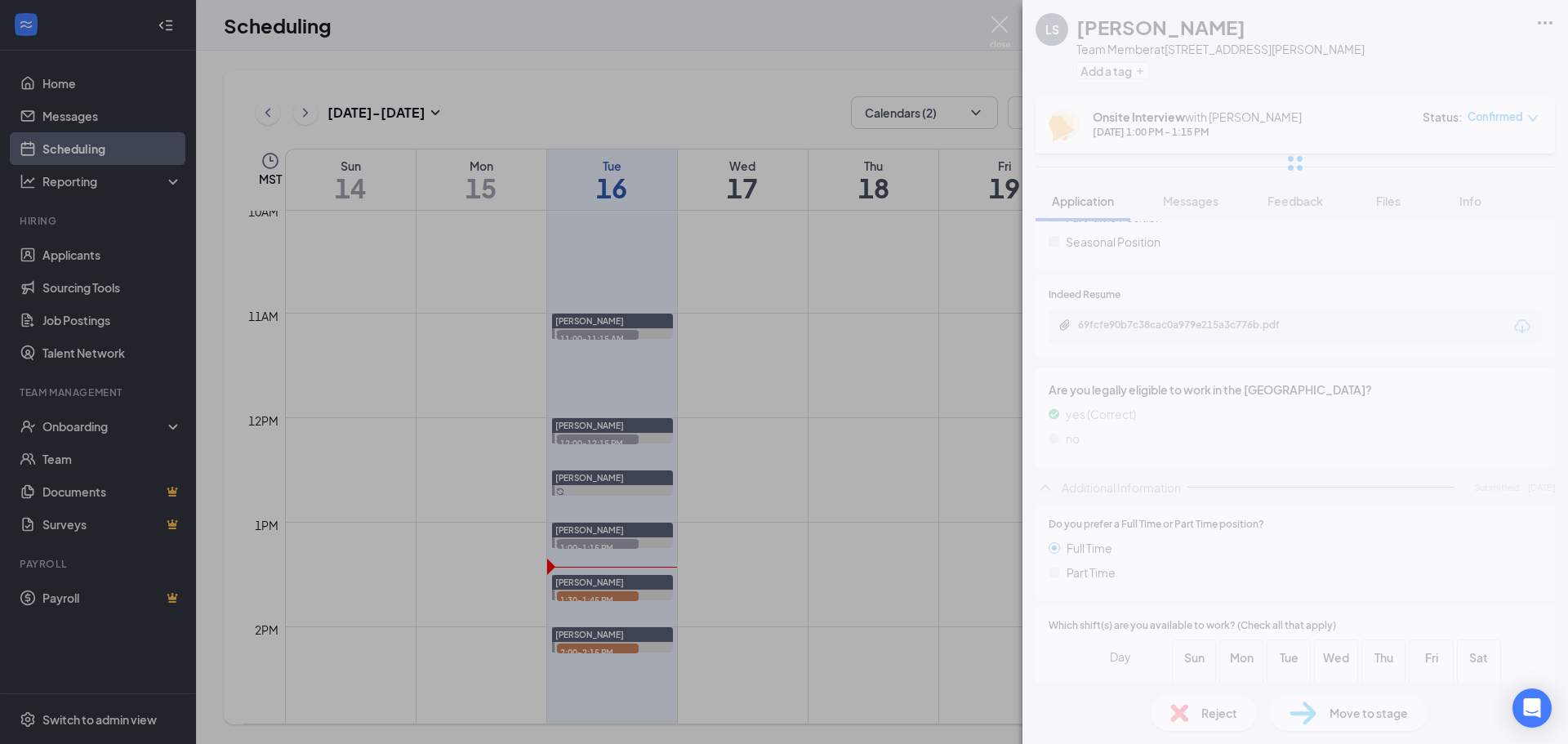
click at [782, 320] on div "LS [PERSON_NAME] Team Member at 359 - [PERSON_NAME] Pkwy Add a tag Onsite Inter…" at bounding box center [784, 372] width 1568 height 744
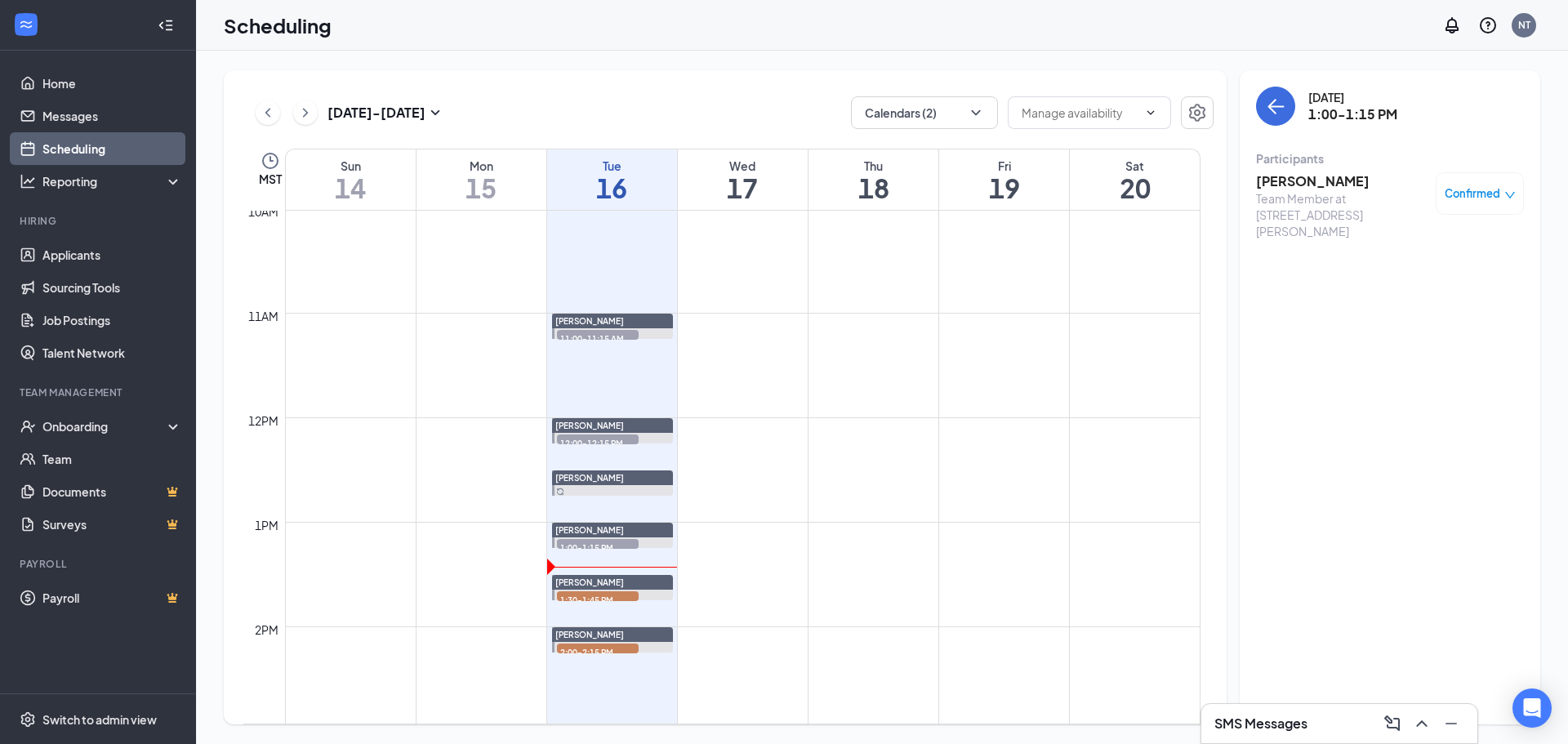
click at [615, 599] on span "1:30-1:45 PM" at bounding box center [598, 599] width 82 height 17
click at [782, 181] on h3 "[PERSON_NAME]" at bounding box center [1342, 182] width 172 height 18
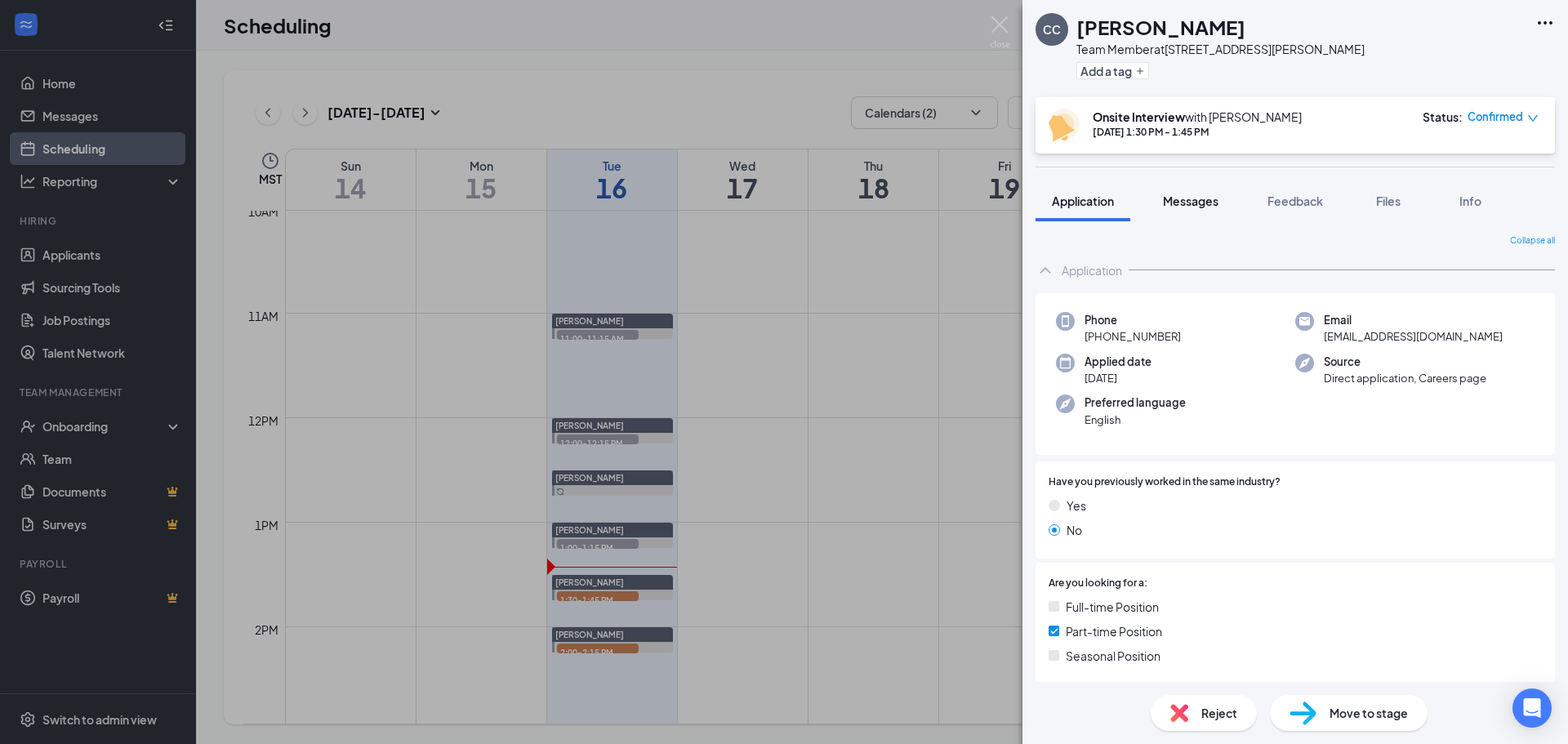
click at [782, 198] on span "Messages" at bounding box center [1191, 200] width 55 height 15
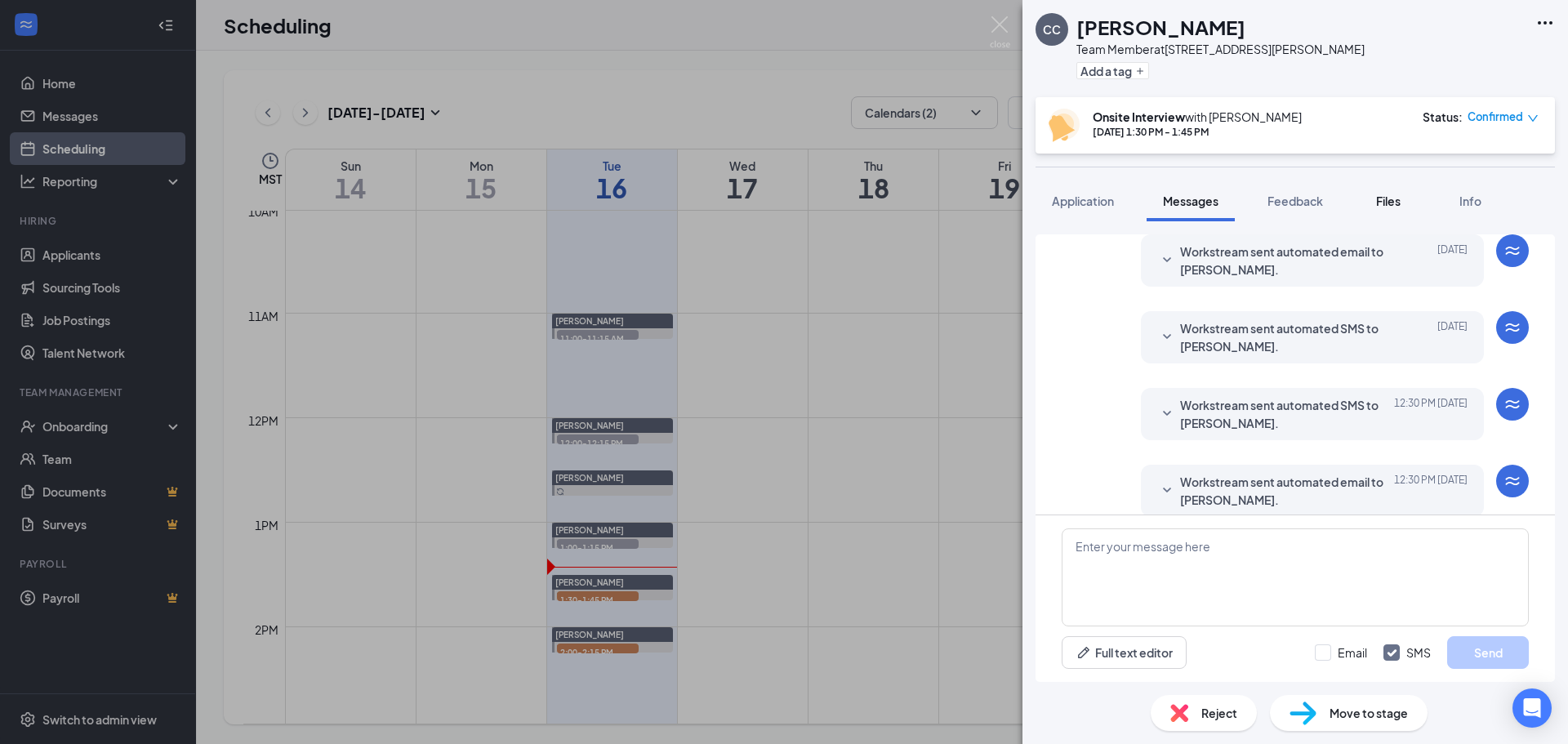
scroll to position [482, 0]
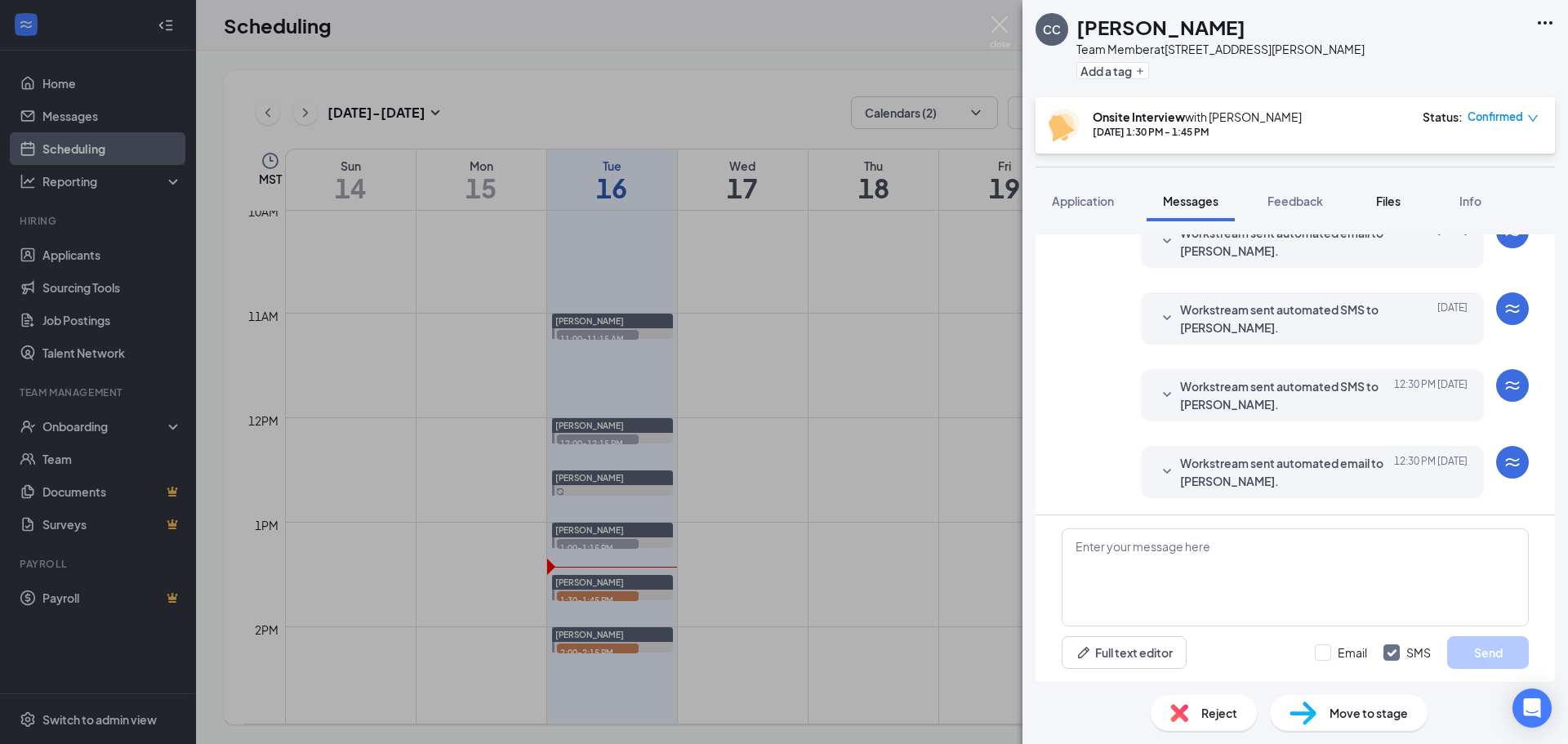
click at [782, 192] on button "Files" at bounding box center [1388, 200] width 65 height 40
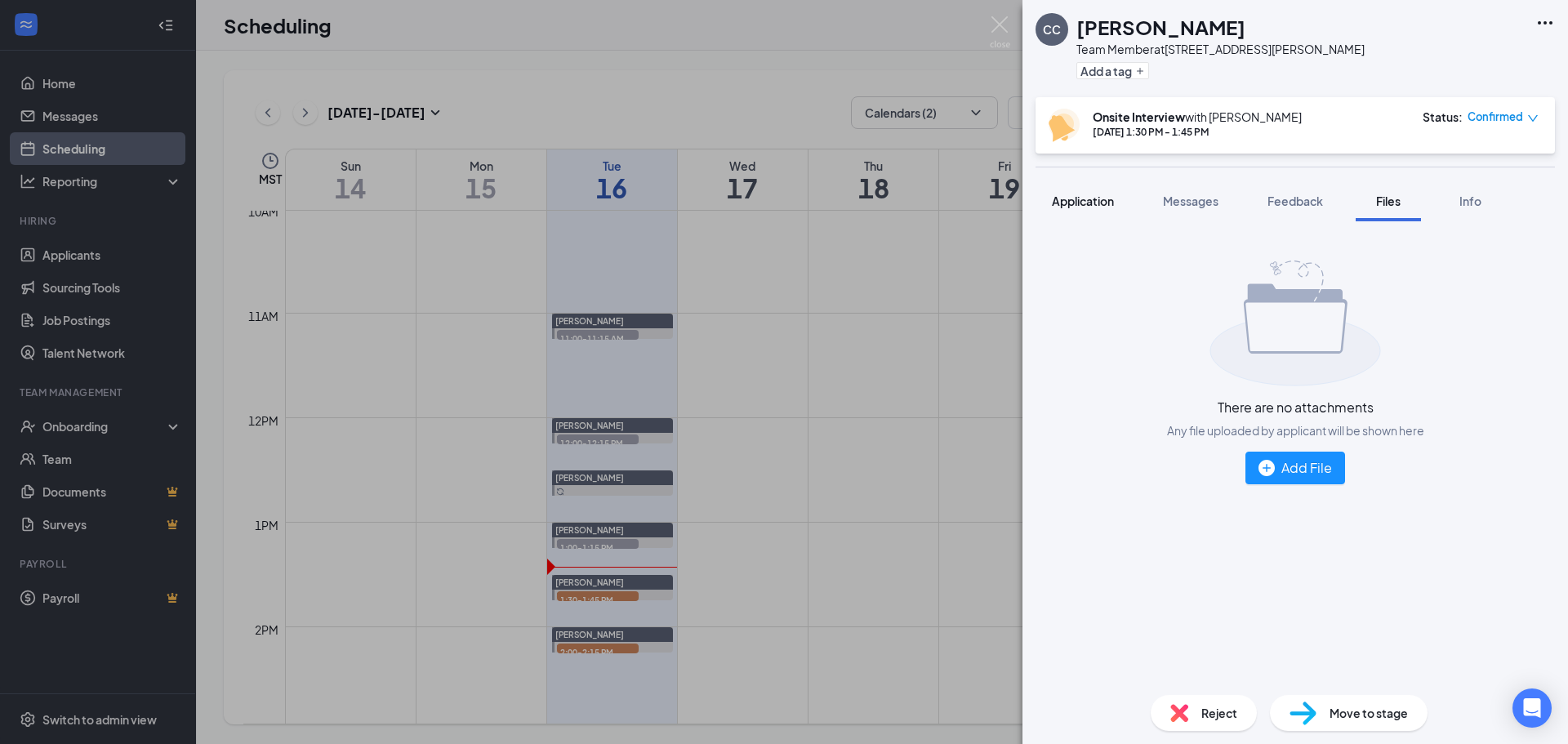
click at [782, 211] on button "Application" at bounding box center [1083, 200] width 95 height 40
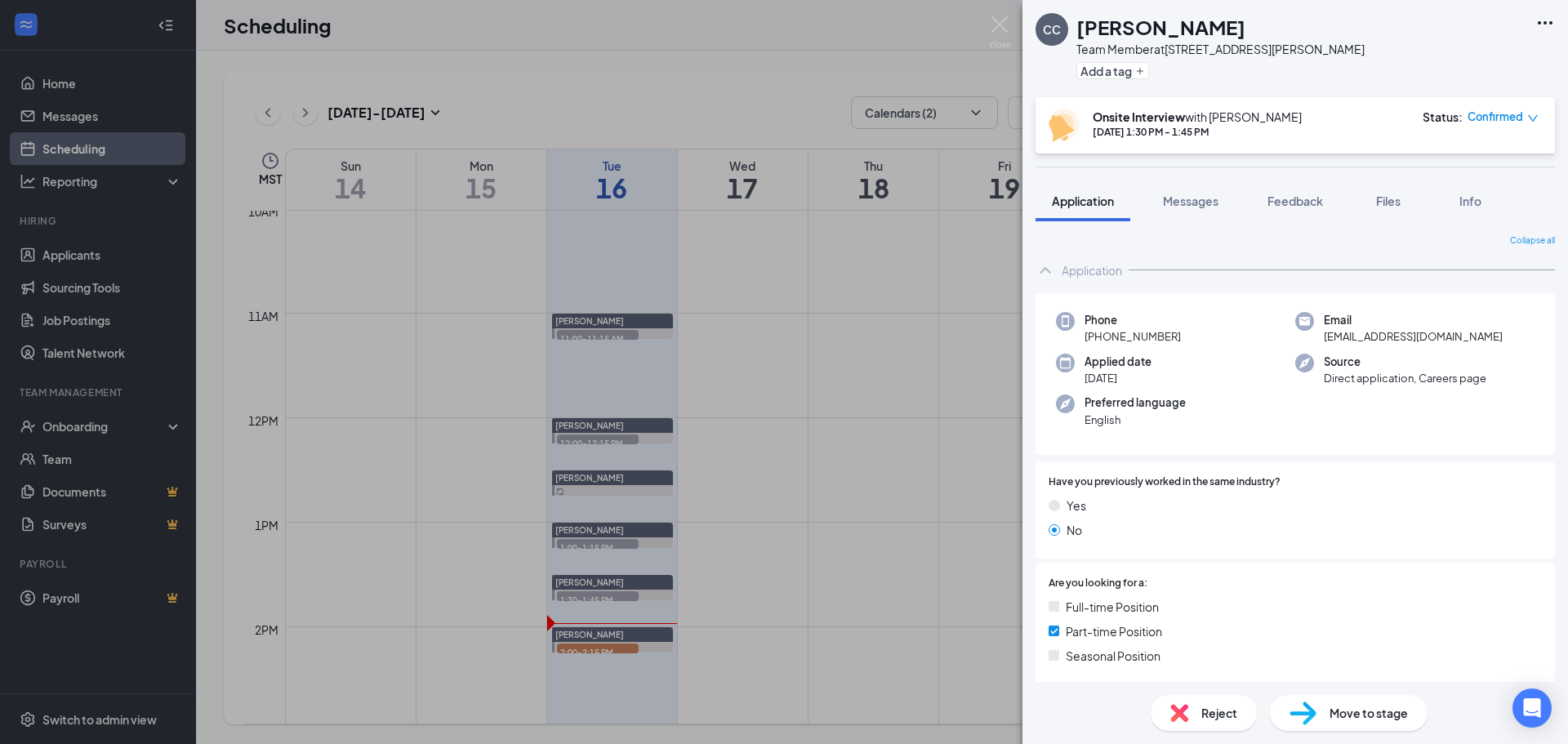
click at [615, 82] on div "CC [PERSON_NAME] Team Member at 359 - [PERSON_NAME] Pkwy Add a tag Onsite Inter…" at bounding box center [784, 372] width 1568 height 744
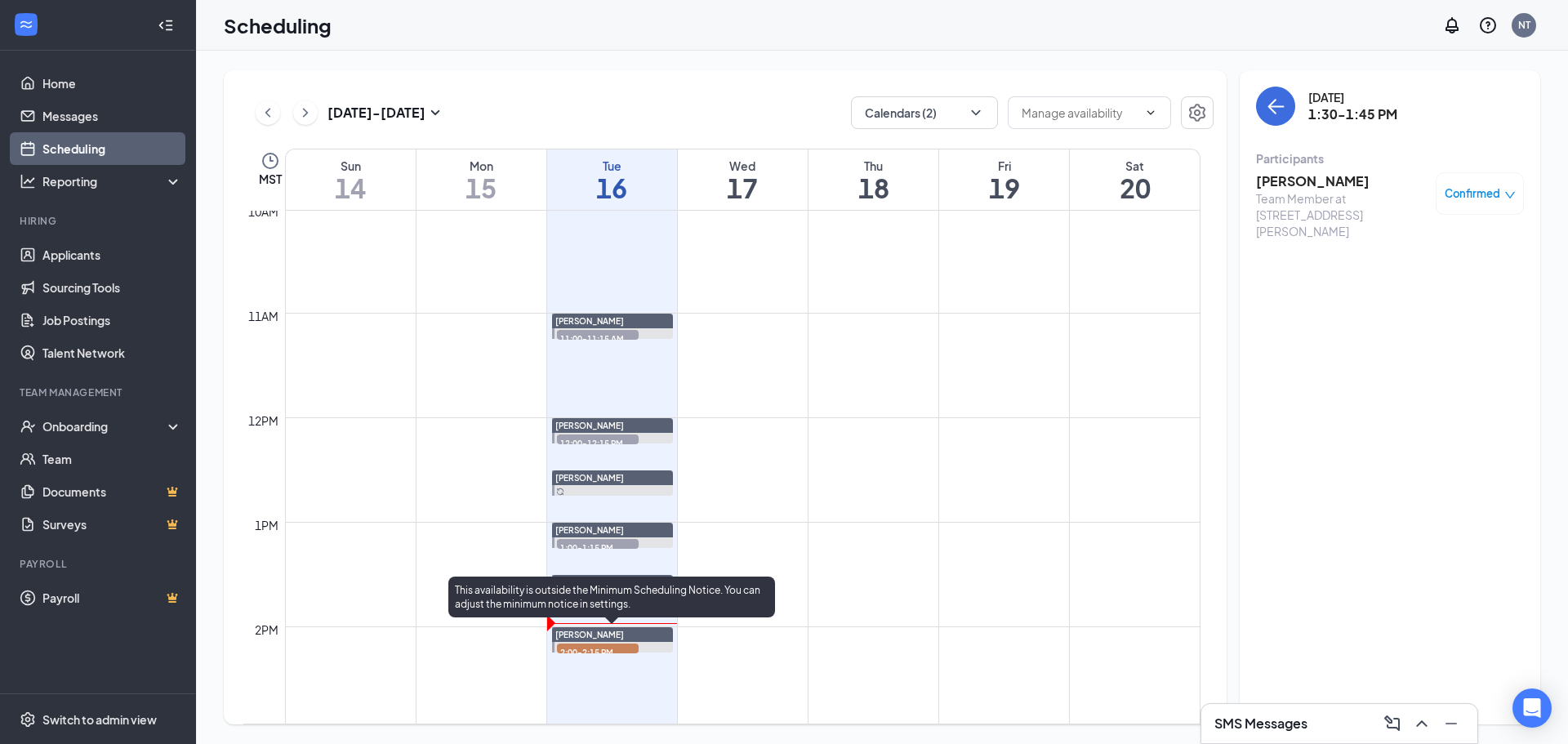
click at [603, 630] on span "[PERSON_NAME]" at bounding box center [590, 634] width 69 height 10
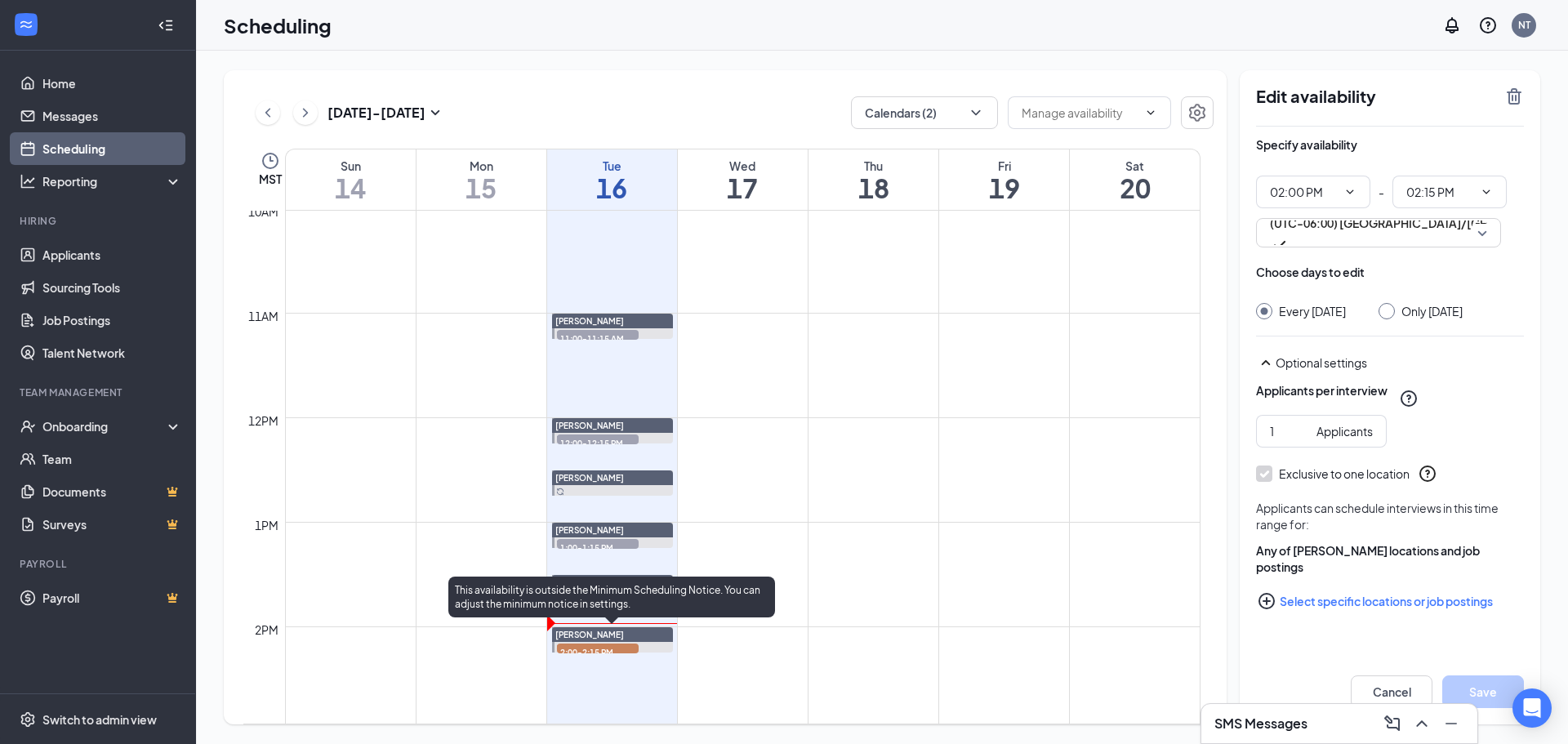
click at [608, 647] on span "2:00-2:15 PM" at bounding box center [598, 651] width 82 height 17
